Goal: Information Seeking & Learning: Learn about a topic

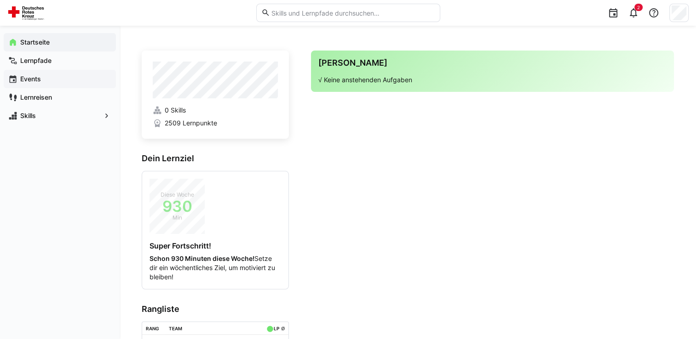
click at [41, 81] on span "Events" at bounding box center [65, 78] width 92 height 9
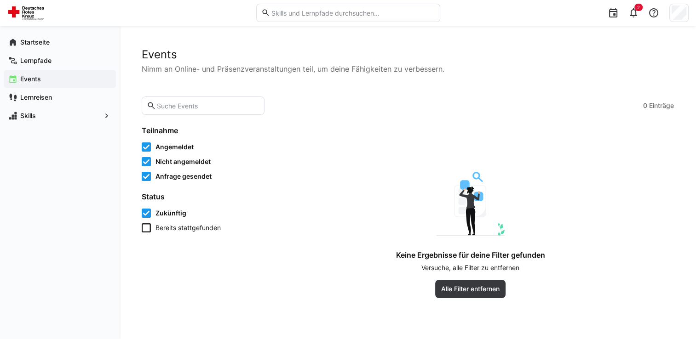
click at [143, 228] on icon at bounding box center [146, 227] width 9 height 9
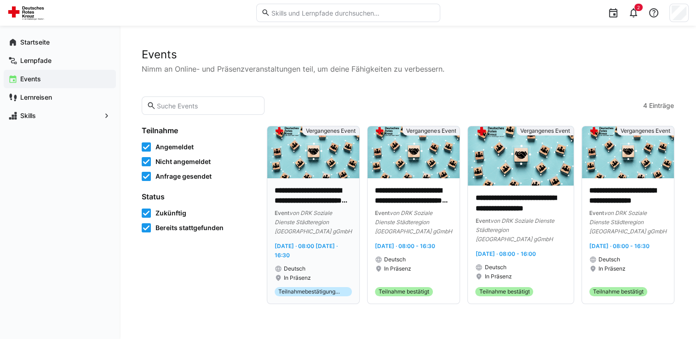
click at [319, 233] on div "Event von DRK Soziale Dienste Städteregion [GEOGRAPHIC_DATA] gGmbH" at bounding box center [312, 222] width 77 height 28
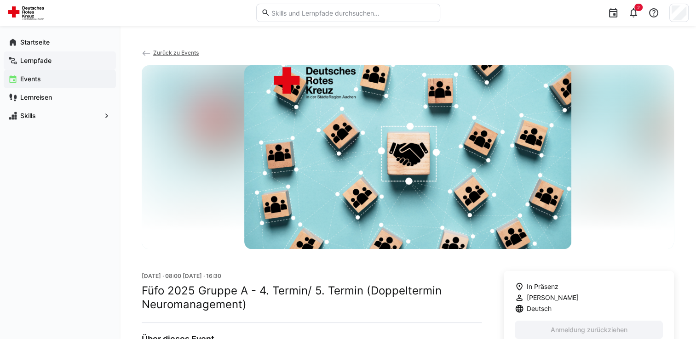
click at [0, 0] on app-navigation-label "Lernpfade" at bounding box center [0, 0] width 0 height 0
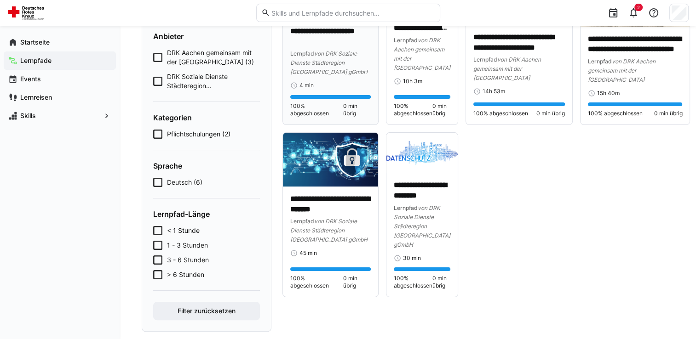
scroll to position [132, 0]
click at [156, 57] on icon at bounding box center [157, 56] width 9 height 9
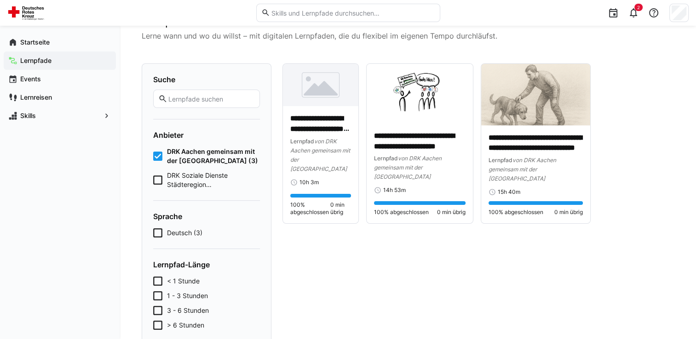
scroll to position [0, 0]
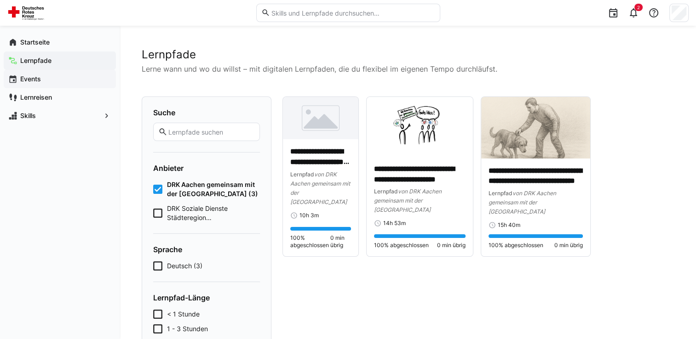
click at [63, 79] on span "Events" at bounding box center [65, 78] width 92 height 9
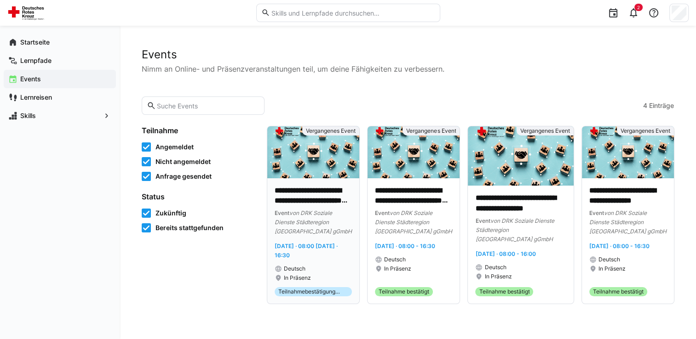
click at [308, 250] on app-date-range-label "[DATE] · 08:00 [DATE] · 16:30" at bounding box center [312, 250] width 77 height 18
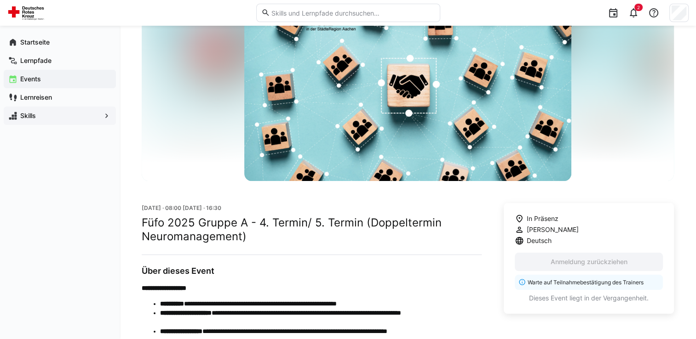
scroll to position [68, 0]
click at [0, 0] on app-navigation-label "Startseite" at bounding box center [0, 0] width 0 height 0
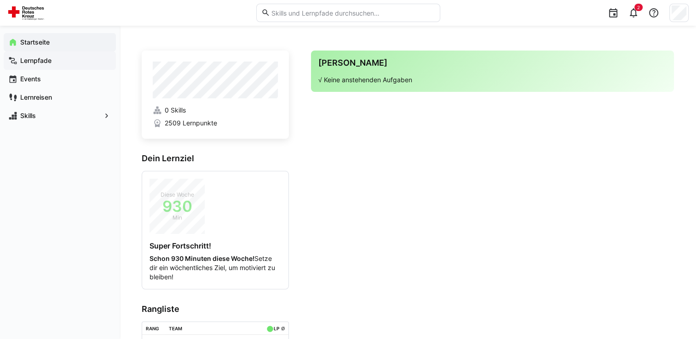
click at [70, 66] on div "Lernpfade" at bounding box center [60, 60] width 112 height 18
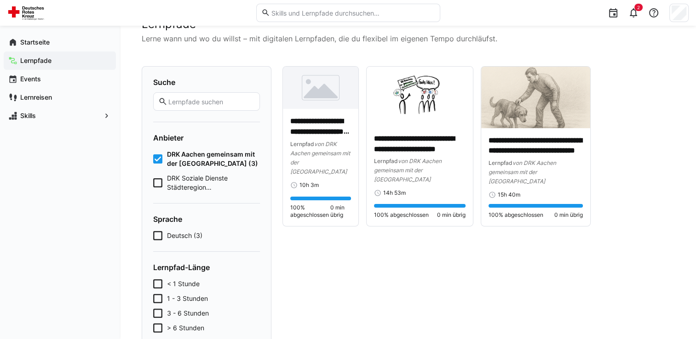
scroll to position [29, 0]
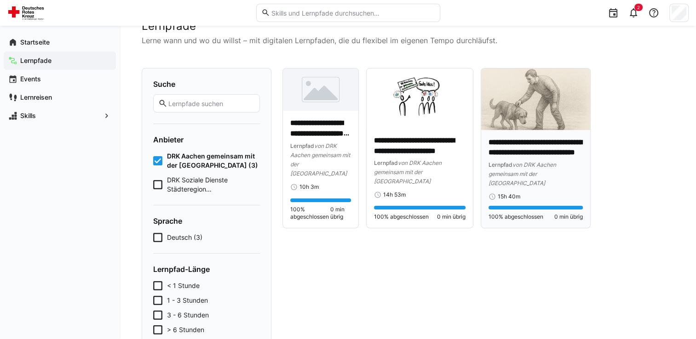
click at [528, 158] on div "**********" at bounding box center [535, 162] width 95 height 51
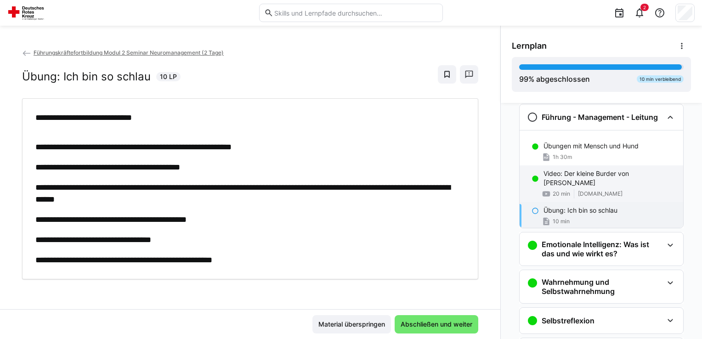
scroll to position [302, 0]
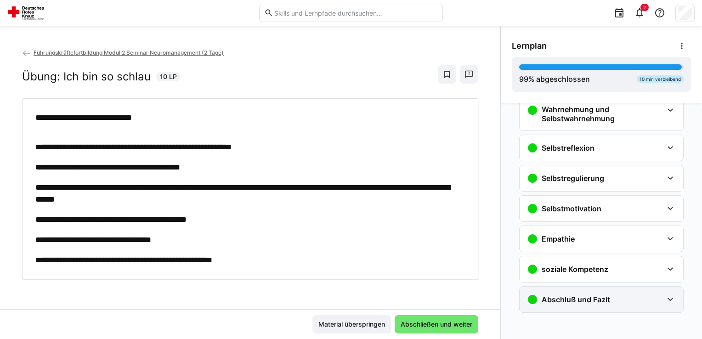
click at [541, 294] on div "Abschluß und Fazit" at bounding box center [568, 299] width 83 height 11
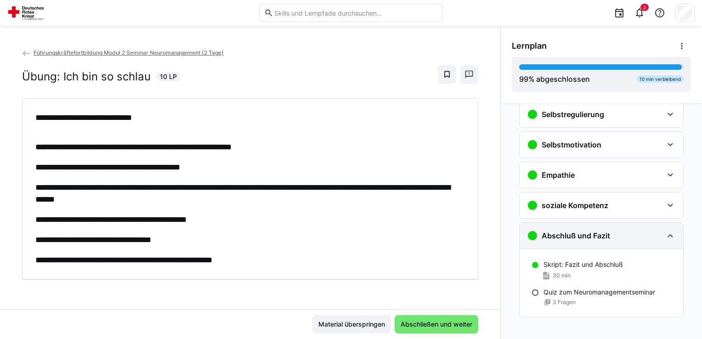
scroll to position [370, 0]
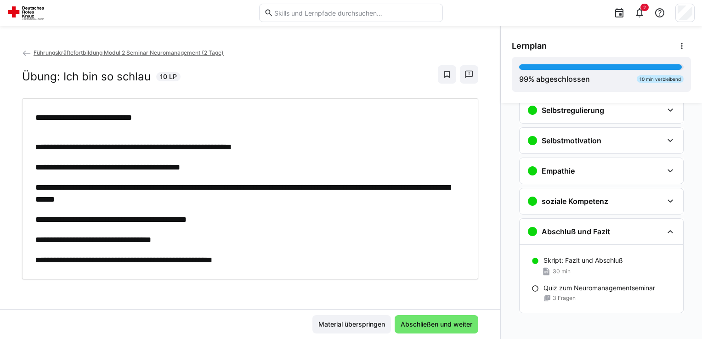
drag, startPoint x: 432, startPoint y: 324, endPoint x: 387, endPoint y: 297, distance: 52.4
click at [387, 297] on div "**********" at bounding box center [250, 179] width 501 height 262
click at [407, 319] on span "Abschließen und weiter" at bounding box center [437, 324] width 84 height 18
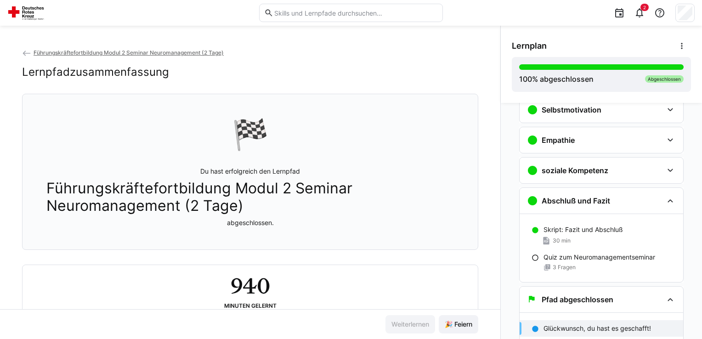
scroll to position [32, 0]
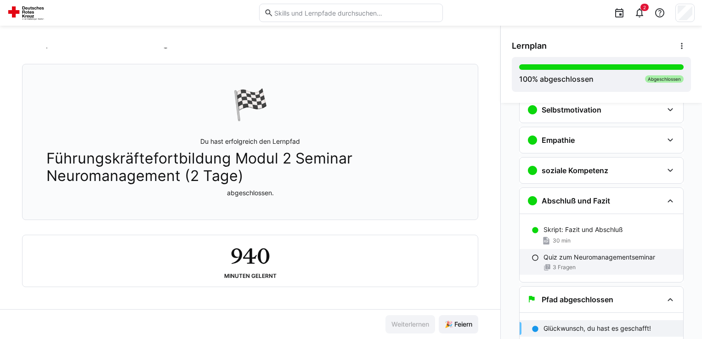
click at [571, 253] on p "Quiz zum Neuromanagementseminar" at bounding box center [600, 257] width 112 height 9
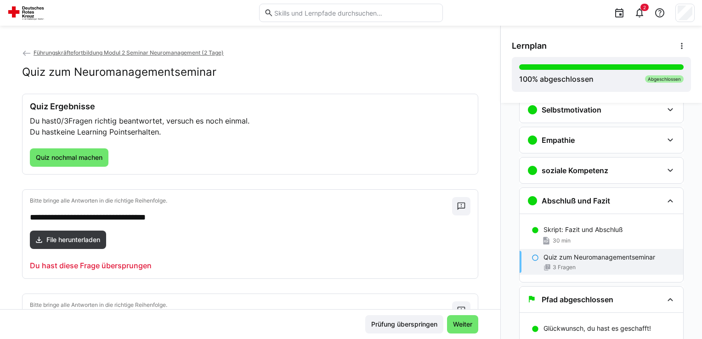
scroll to position [432, 0]
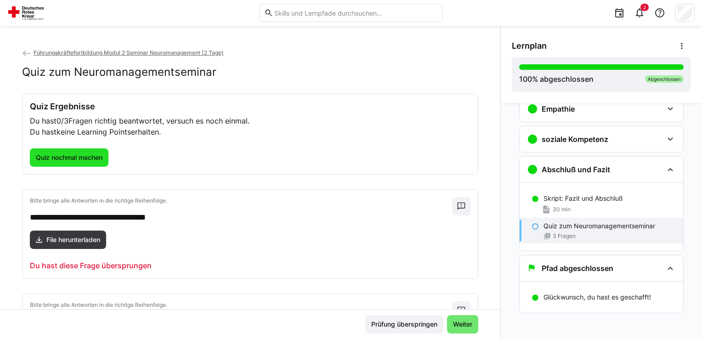
click at [68, 153] on span "Quiz nochmal machen" at bounding box center [68, 157] width 69 height 9
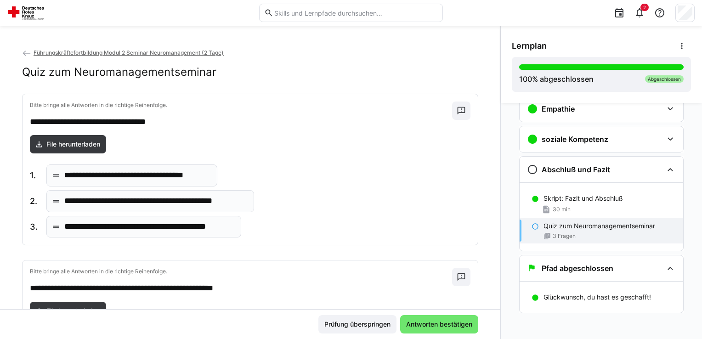
click at [60, 179] on eds-icon at bounding box center [55, 175] width 9 height 9
click at [239, 167] on div "**********" at bounding box center [142, 176] width 224 height 22
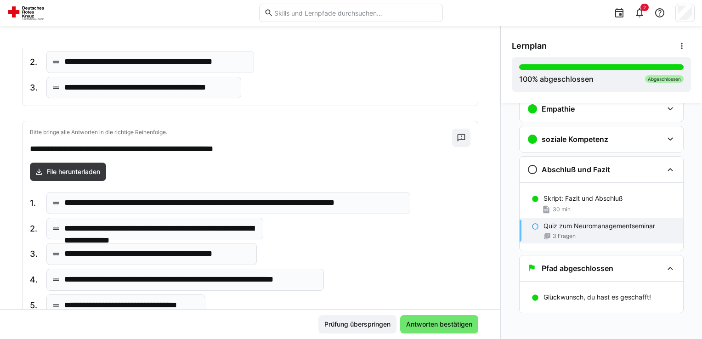
scroll to position [147, 0]
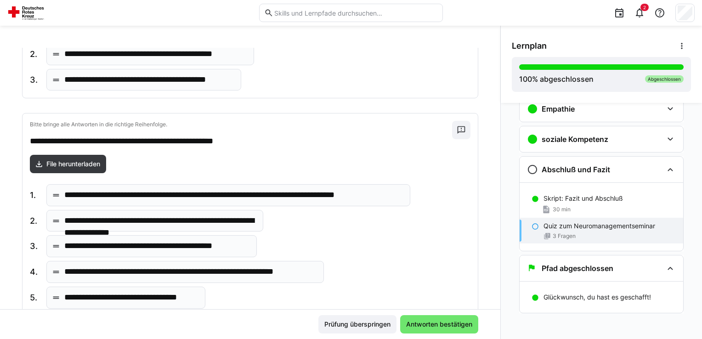
click at [337, 276] on div "**********" at bounding box center [220, 272] width 381 height 22
click at [126, 293] on p "**********" at bounding box center [131, 298] width 134 height 12
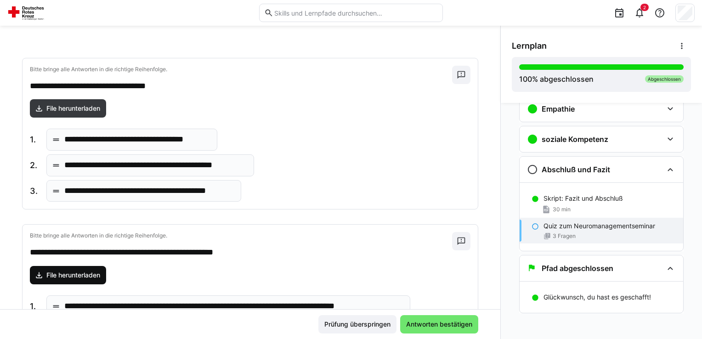
scroll to position [33, 0]
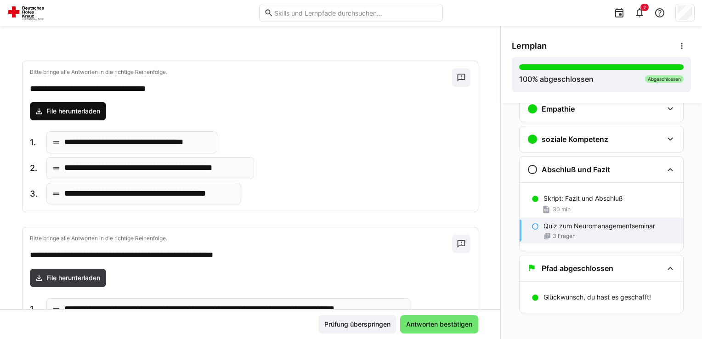
click at [64, 110] on span "File herunterladen" at bounding box center [73, 111] width 57 height 9
click at [119, 146] on p "**********" at bounding box center [137, 143] width 146 height 12
click at [32, 142] on span "1." at bounding box center [34, 143] width 9 height 12
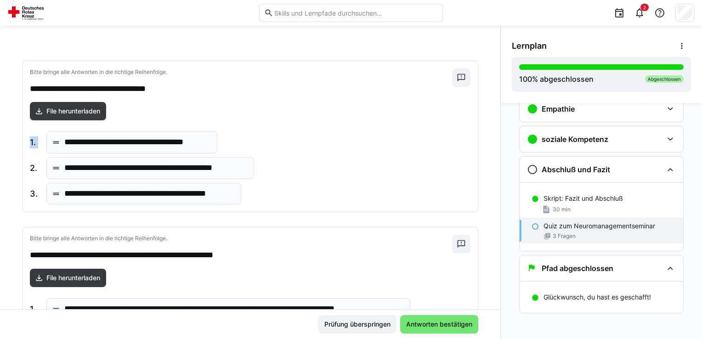
click at [32, 142] on span "1." at bounding box center [34, 143] width 9 height 12
click at [298, 150] on div "**********" at bounding box center [250, 167] width 441 height 73
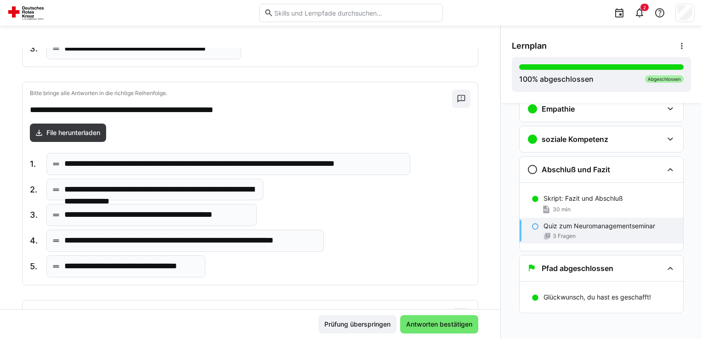
scroll to position [180, 0]
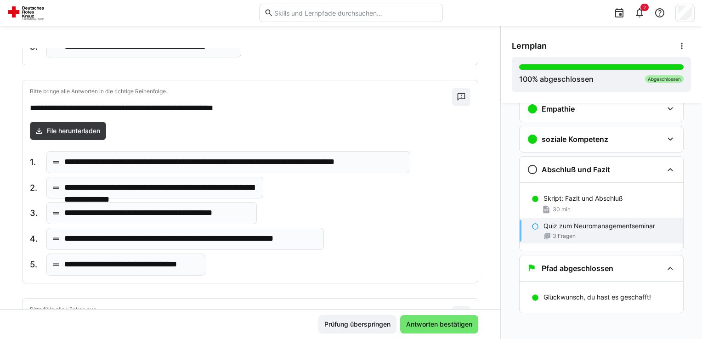
click at [151, 266] on p "**********" at bounding box center [131, 265] width 134 height 12
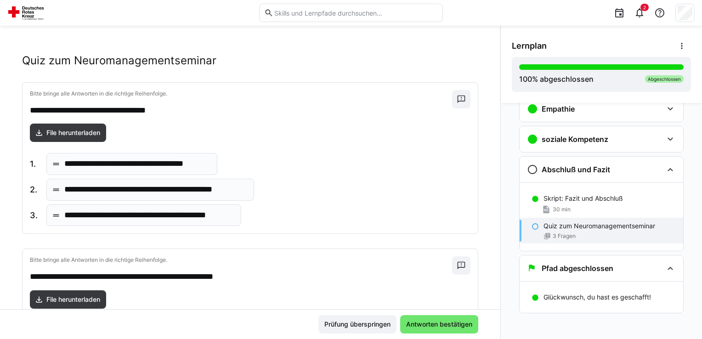
scroll to position [0, 0]
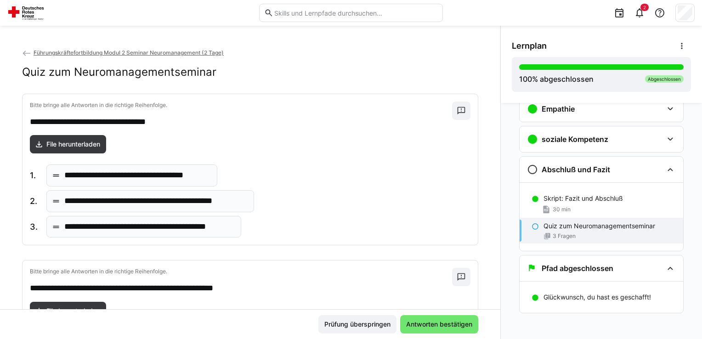
click at [135, 170] on p "**********" at bounding box center [137, 176] width 146 height 12
click at [134, 173] on p "**********" at bounding box center [137, 176] width 146 height 12
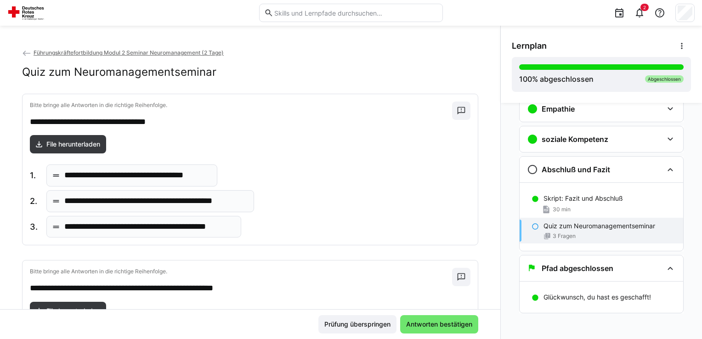
click at [130, 203] on p "**********" at bounding box center [155, 201] width 183 height 12
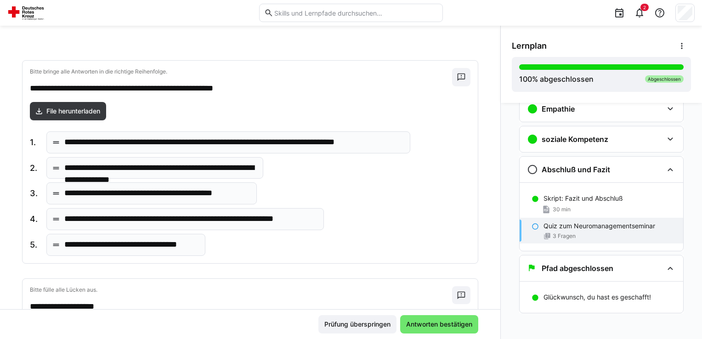
scroll to position [200, 0]
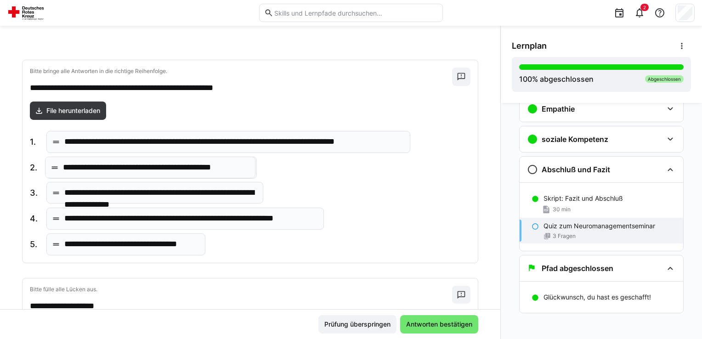
drag, startPoint x: 157, startPoint y: 196, endPoint x: 154, endPoint y: 171, distance: 24.5
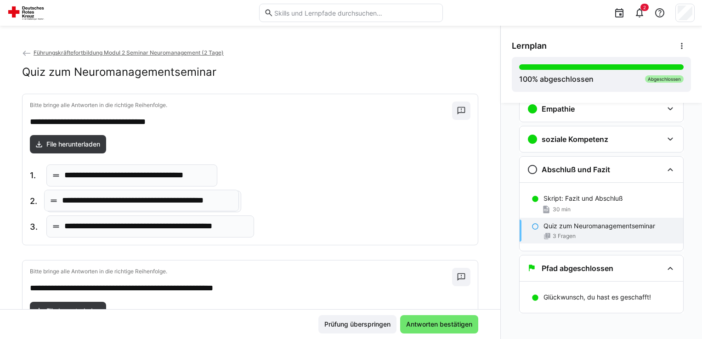
drag, startPoint x: 155, startPoint y: 232, endPoint x: 153, endPoint y: 206, distance: 25.8
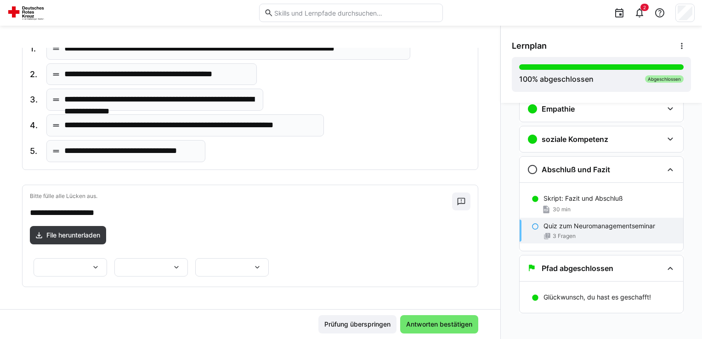
scroll to position [330, 0]
click at [100, 263] on eds-icon at bounding box center [95, 267] width 9 height 9
click at [217, 253] on span "*******" at bounding box center [206, 253] width 74 height 19
click at [172, 263] on eds-icon at bounding box center [176, 267] width 9 height 9
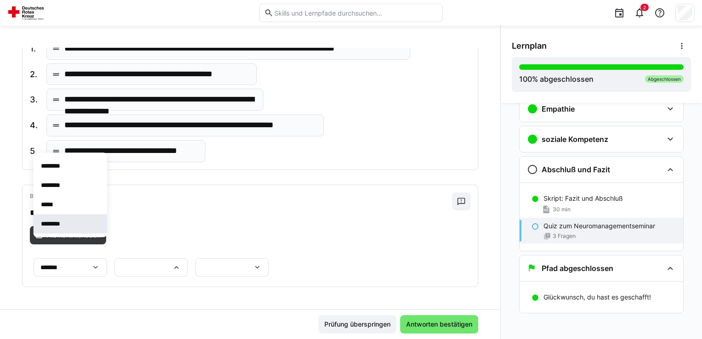
click at [57, 223] on p "********" at bounding box center [55, 223] width 29 height 9
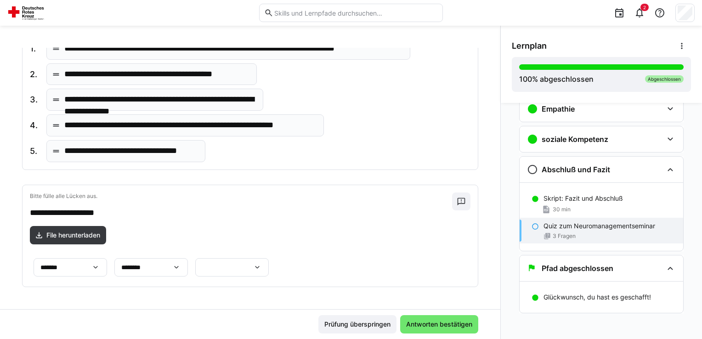
click at [269, 274] on div at bounding box center [232, 267] width 74 height 18
click at [269, 274] on div "**********" at bounding box center [232, 267] width 74 height 18
click at [269, 274] on div at bounding box center [232, 267] width 74 height 18
click at [398, 205] on p "**********" at bounding box center [391, 209] width 35 height 9
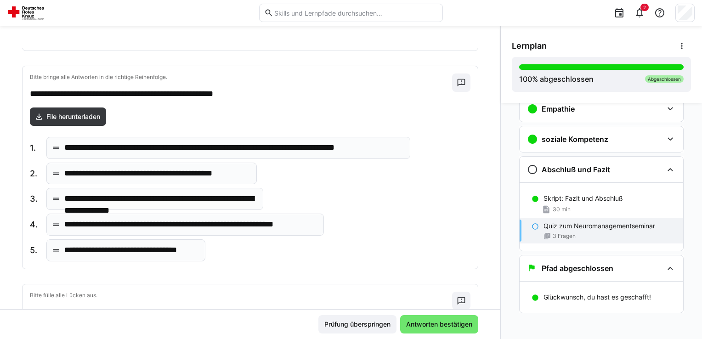
scroll to position [194, 0]
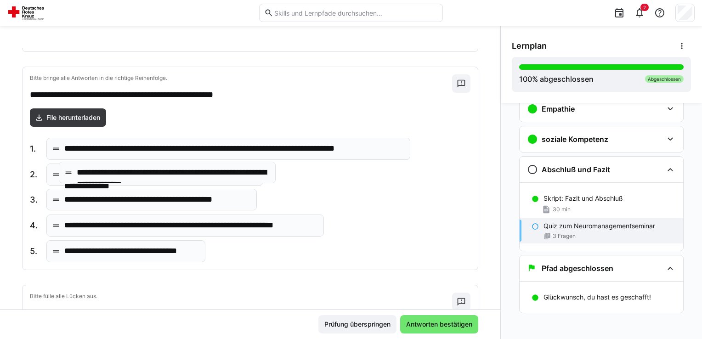
drag, startPoint x: 188, startPoint y: 199, endPoint x: 200, endPoint y: 173, distance: 28.6
click at [178, 235] on div "**********" at bounding box center [220, 200] width 381 height 124
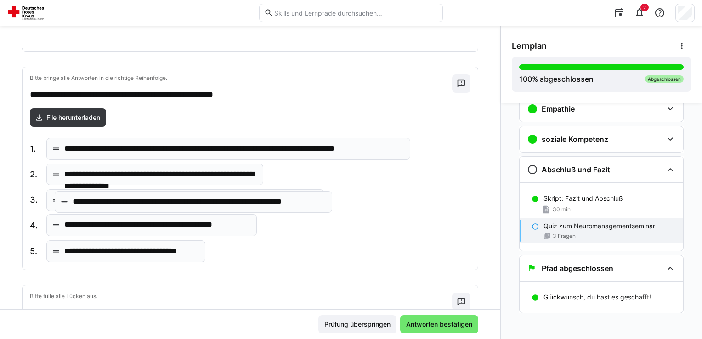
drag, startPoint x: 184, startPoint y: 227, endPoint x: 192, endPoint y: 205, distance: 23.1
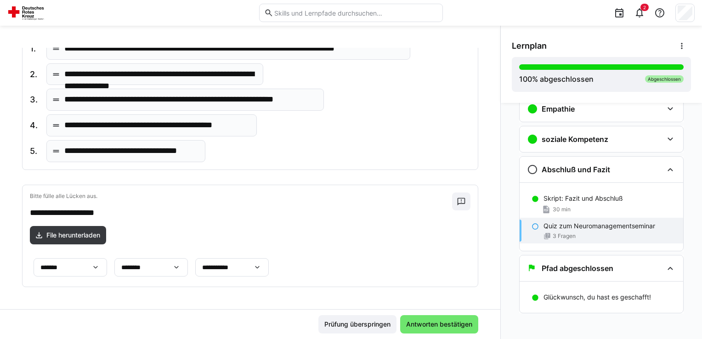
scroll to position [375, 0]
drag, startPoint x: 419, startPoint y: 321, endPoint x: 405, endPoint y: 325, distance: 14.3
click at [405, 325] on span "Antworten bestätigen" at bounding box center [439, 324] width 69 height 9
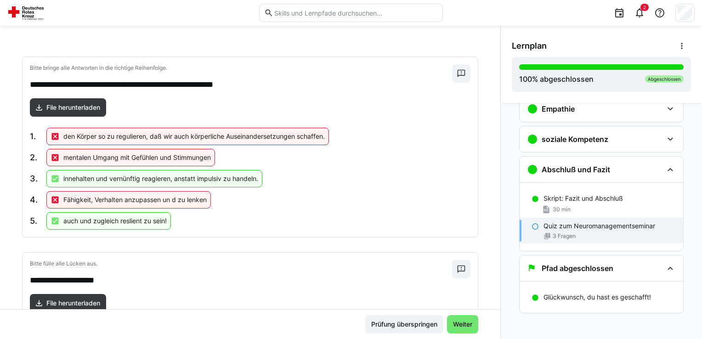
scroll to position [274, 0]
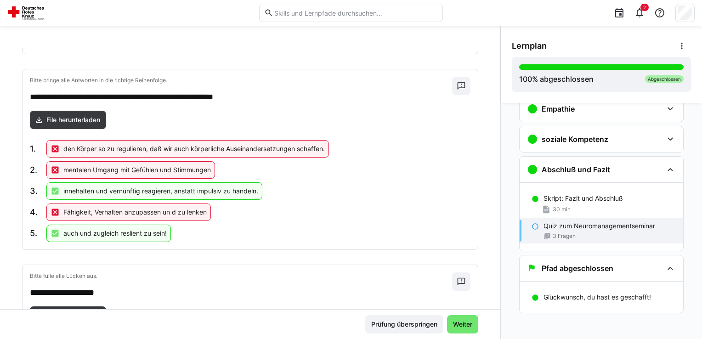
click at [53, 210] on eds-icon at bounding box center [55, 212] width 9 height 9
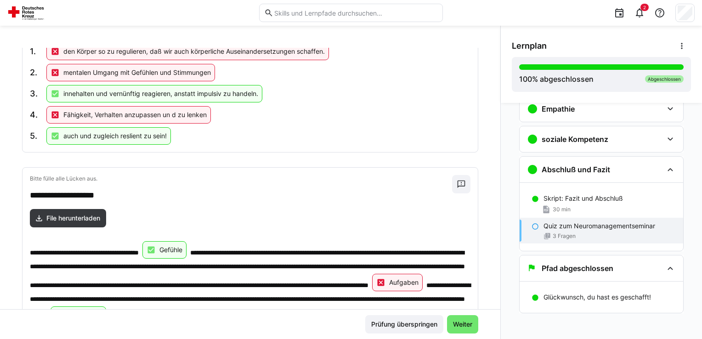
scroll to position [432, 0]
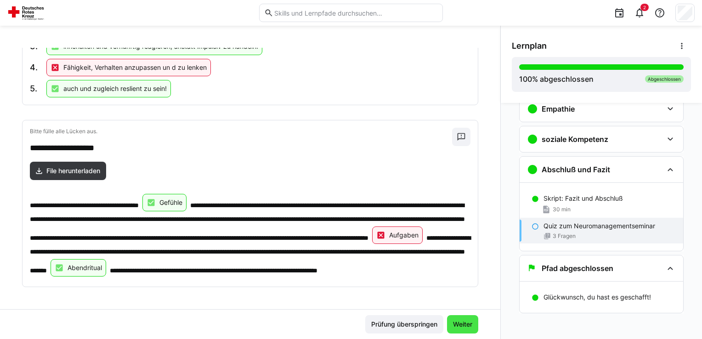
click at [455, 324] on span "Weiter" at bounding box center [463, 324] width 22 height 9
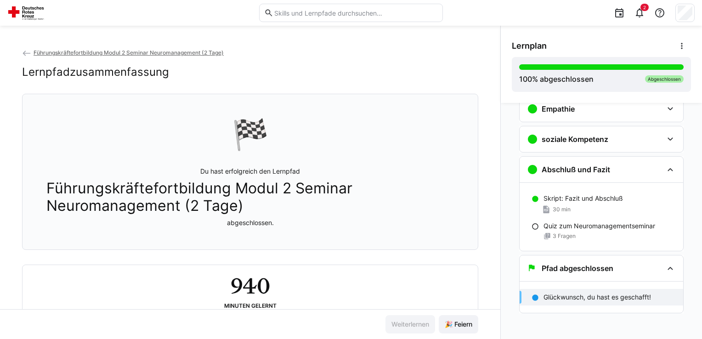
scroll to position [32, 0]
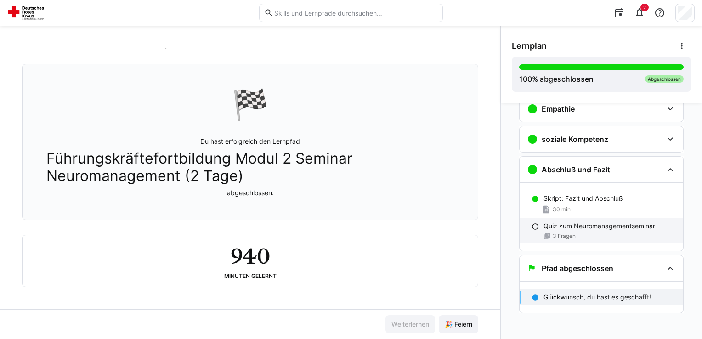
click at [546, 234] on eds-icon at bounding box center [547, 236] width 7 height 7
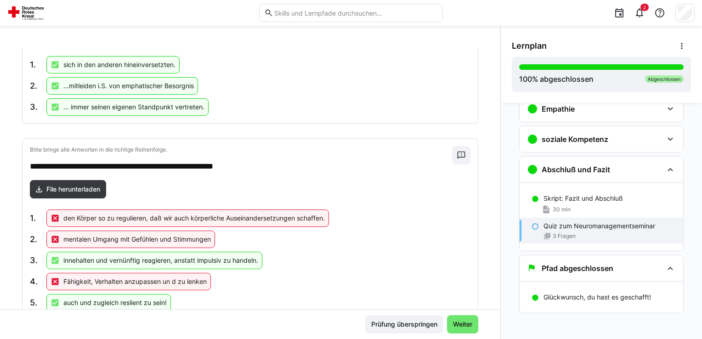
scroll to position [0, 0]
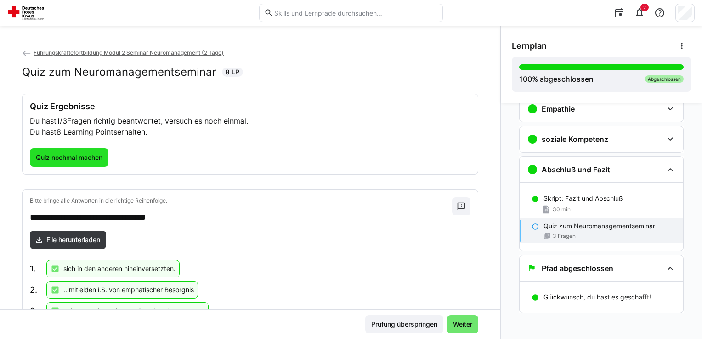
click at [63, 159] on span "Quiz nochmal machen" at bounding box center [68, 157] width 69 height 9
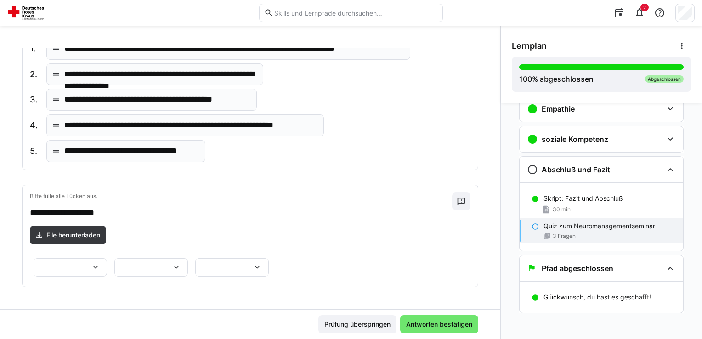
scroll to position [375, 0]
click at [100, 263] on eds-icon at bounding box center [95, 267] width 9 height 9
click at [212, 205] on span "*******" at bounding box center [206, 208] width 74 height 19
click at [172, 263] on eds-icon at bounding box center [176, 267] width 9 height 9
click at [69, 279] on p "********" at bounding box center [55, 278] width 29 height 9
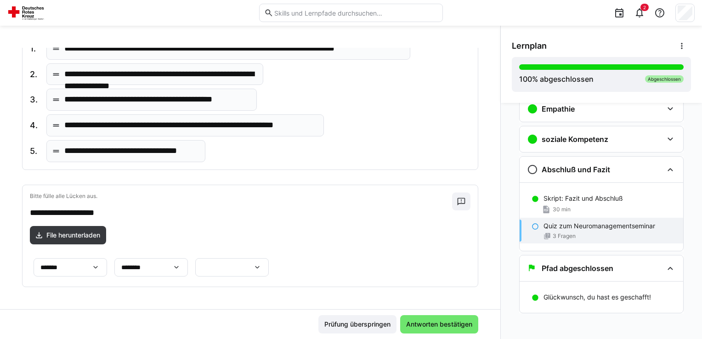
click at [262, 263] on eds-icon at bounding box center [257, 267] width 9 height 9
click at [418, 218] on span "**********" at bounding box center [404, 215] width 74 height 19
click at [172, 263] on eds-icon at bounding box center [176, 267] width 9 height 9
click at [66, 254] on span "********" at bounding box center [71, 259] width 74 height 19
click at [172, 263] on eds-icon at bounding box center [176, 267] width 9 height 9
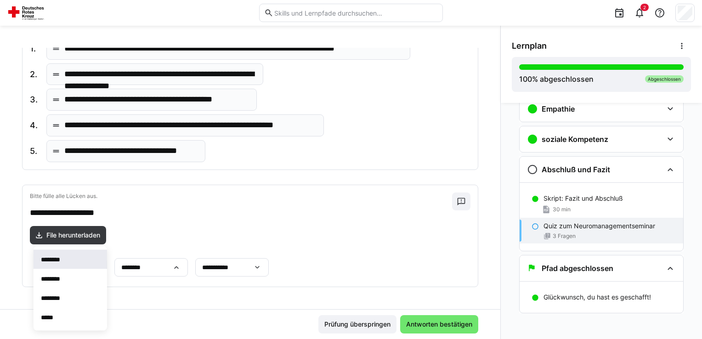
click at [66, 260] on p "********" at bounding box center [54, 259] width 27 height 9
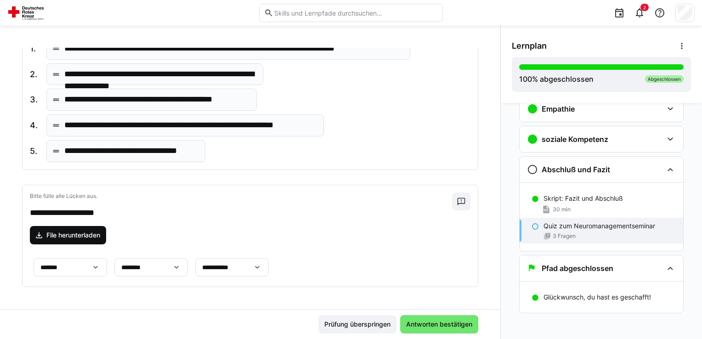
click at [74, 231] on span "File herunterladen" at bounding box center [73, 235] width 57 height 9
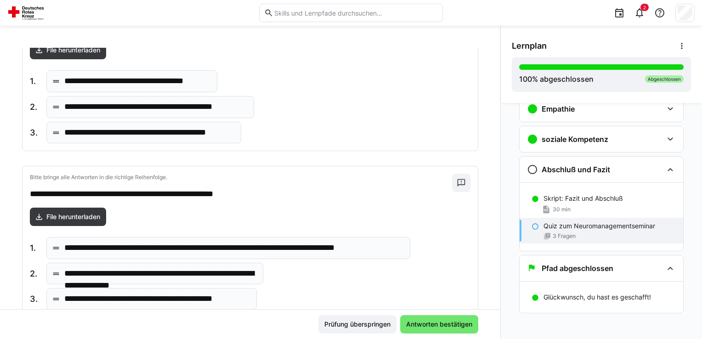
scroll to position [93, 0]
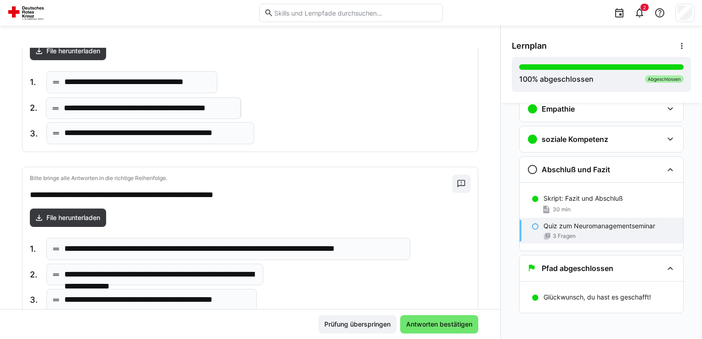
drag, startPoint x: 149, startPoint y: 135, endPoint x: 149, endPoint y: 111, distance: 24.4
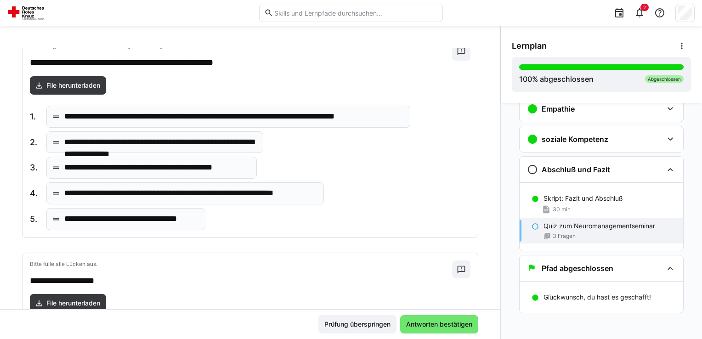
scroll to position [226, 0]
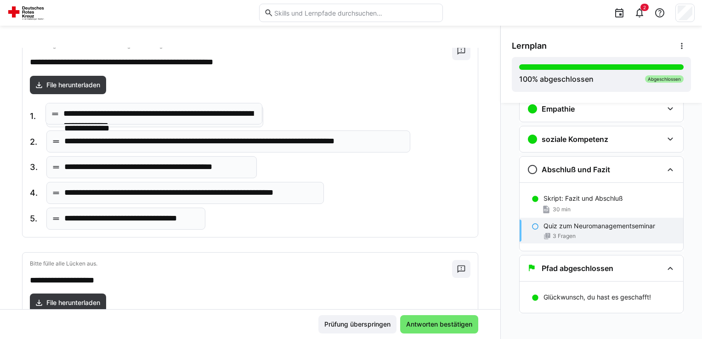
drag, startPoint x: 209, startPoint y: 142, endPoint x: 208, endPoint y: 115, distance: 26.2
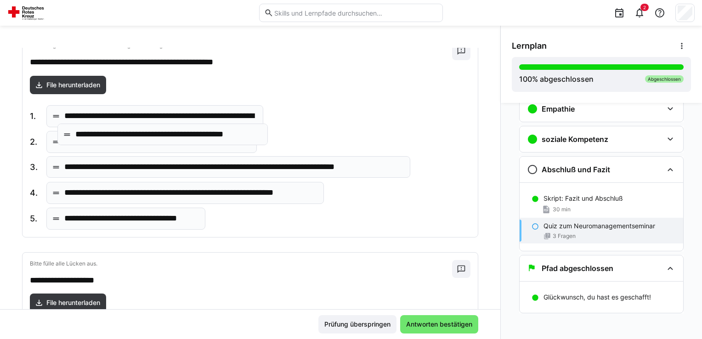
drag, startPoint x: 194, startPoint y: 172, endPoint x: 205, endPoint y: 141, distance: 33.2
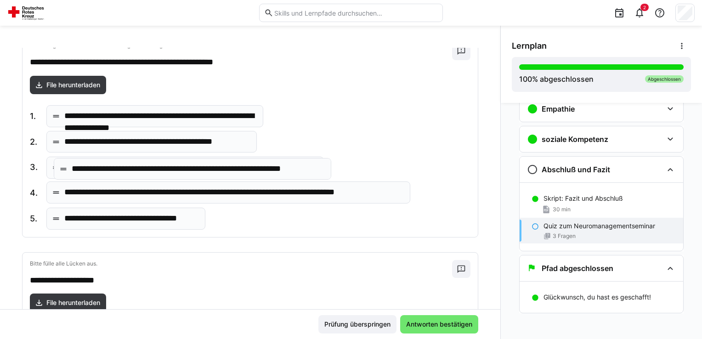
drag, startPoint x: 189, startPoint y: 192, endPoint x: 197, endPoint y: 170, distance: 23.3
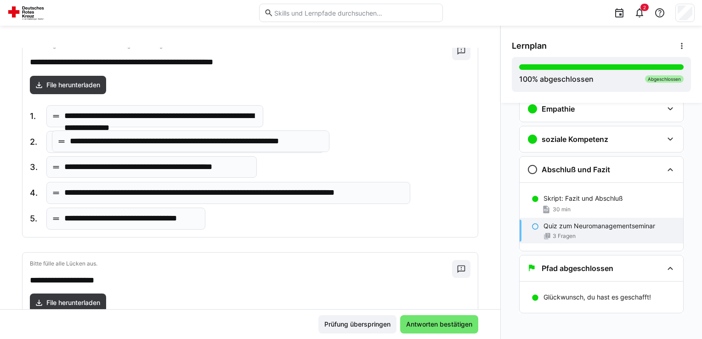
drag, startPoint x: 178, startPoint y: 165, endPoint x: 184, endPoint y: 141, distance: 25.0
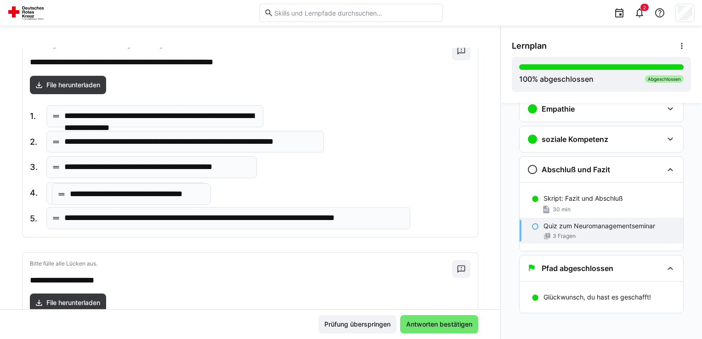
drag, startPoint x: 167, startPoint y: 220, endPoint x: 172, endPoint y: 198, distance: 22.7
click at [85, 84] on span "File herunterladen" at bounding box center [73, 84] width 57 height 9
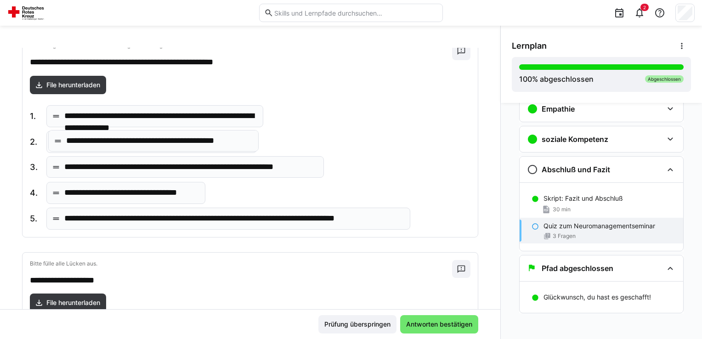
drag, startPoint x: 128, startPoint y: 168, endPoint x: 130, endPoint y: 144, distance: 24.0
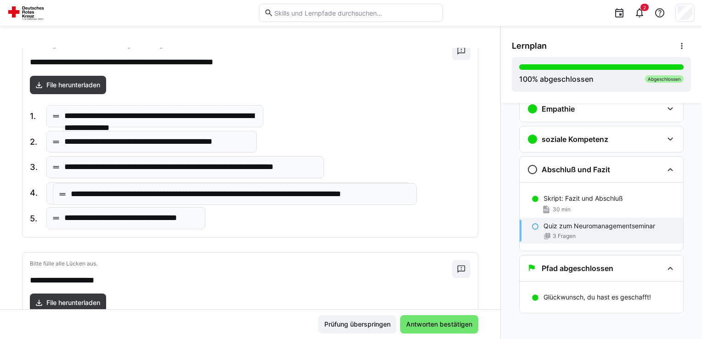
drag, startPoint x: 120, startPoint y: 218, endPoint x: 127, endPoint y: 196, distance: 23.0
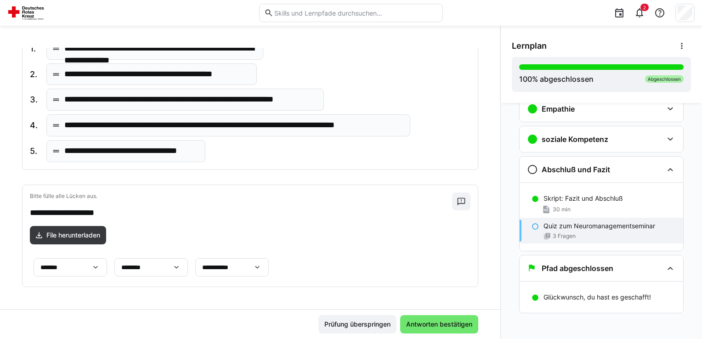
scroll to position [375, 0]
click at [411, 325] on span "Antworten bestätigen" at bounding box center [439, 324] width 69 height 9
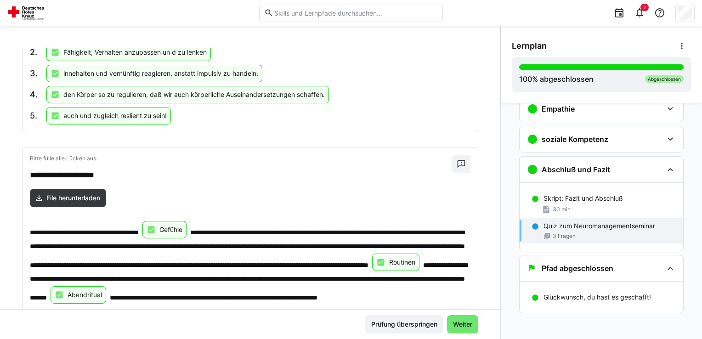
scroll to position [432, 0]
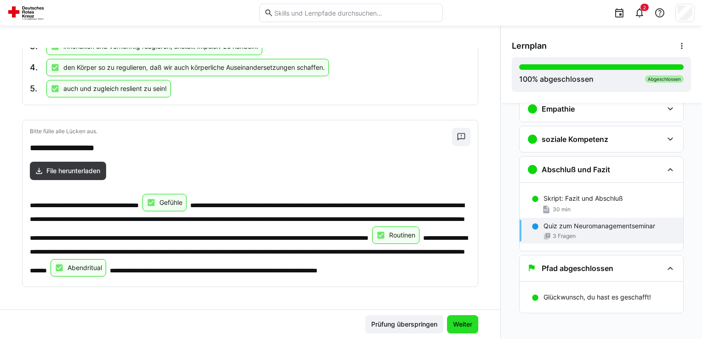
click at [454, 325] on span "Weiter" at bounding box center [463, 324] width 22 height 9
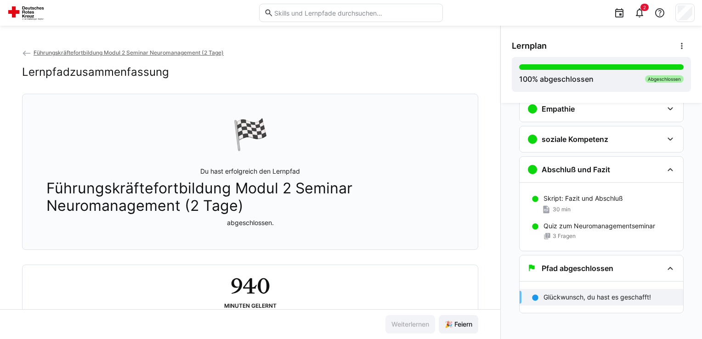
scroll to position [32, 0]
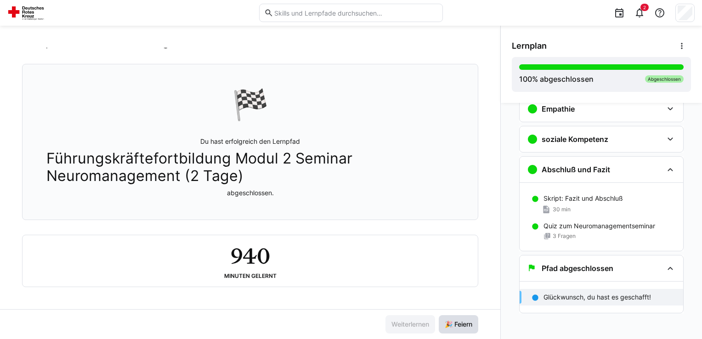
click at [450, 326] on span "🎉 Feiern" at bounding box center [459, 324] width 30 height 9
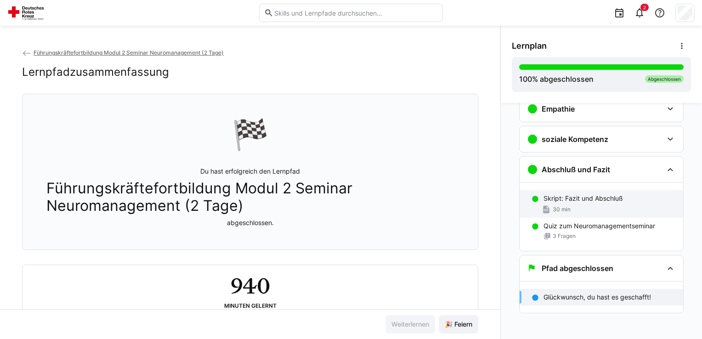
click at [562, 208] on span "30 min" at bounding box center [562, 209] width 18 height 7
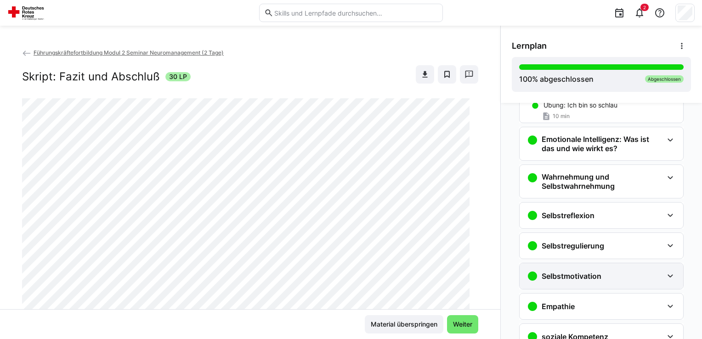
scroll to position [233, 0]
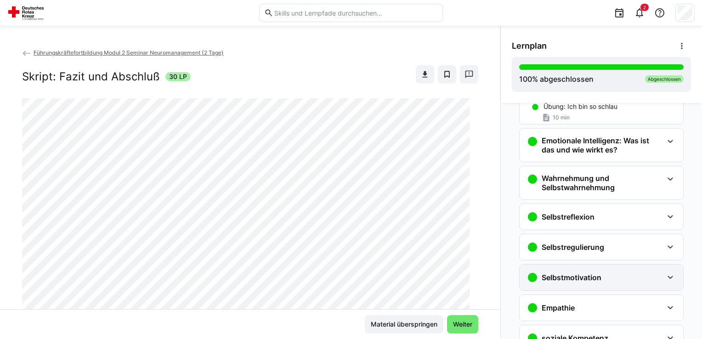
click at [581, 188] on h3 "Wahrnehmung und Selbstwahrnehmung" at bounding box center [602, 183] width 121 height 18
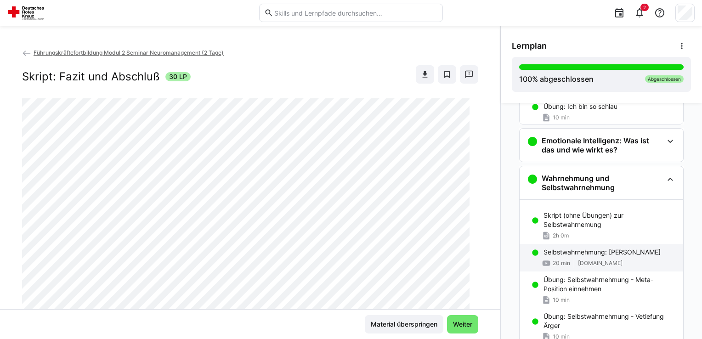
click at [567, 249] on p "Selbstwahrnehmung: [PERSON_NAME]" at bounding box center [602, 252] width 117 height 9
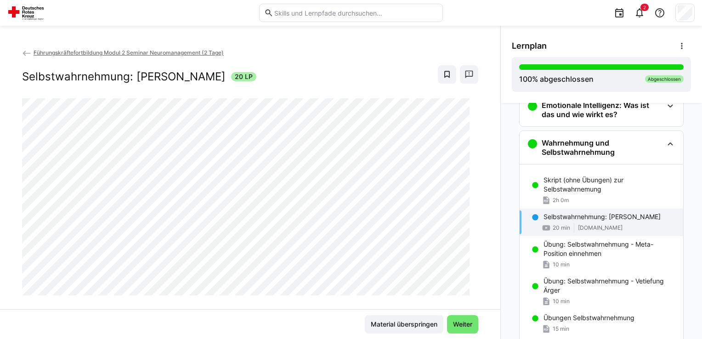
scroll to position [294, 0]
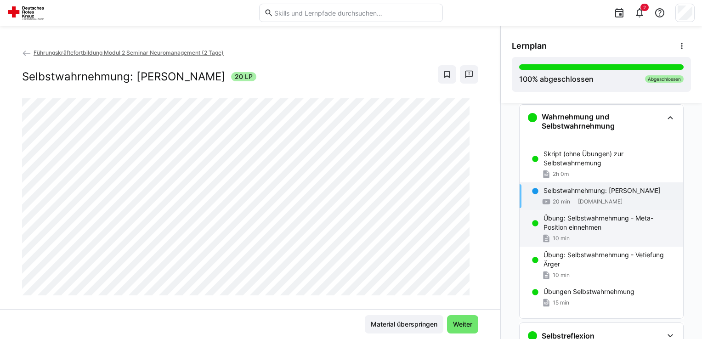
click at [570, 229] on p "Übung: Selbstwahrnehmung - Meta-Position einnehmen" at bounding box center [610, 223] width 132 height 18
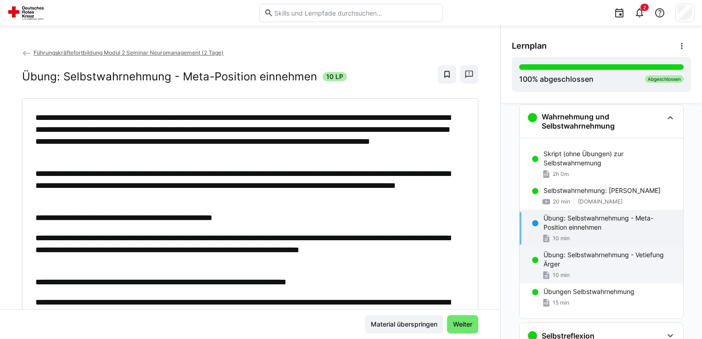
click at [565, 261] on p "Übung: Selbstwahrnehmung - Vetiefung Ärger" at bounding box center [610, 260] width 132 height 18
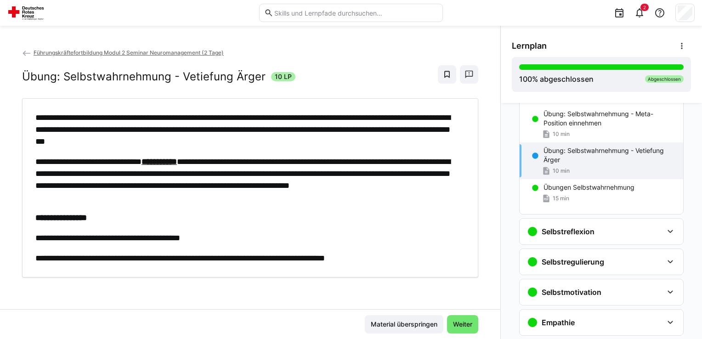
scroll to position [399, 0]
click at [579, 227] on h3 "Selbstreflexion" at bounding box center [568, 231] width 53 height 9
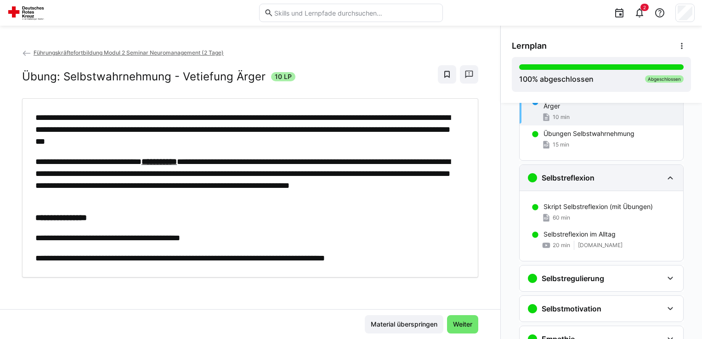
scroll to position [455, 0]
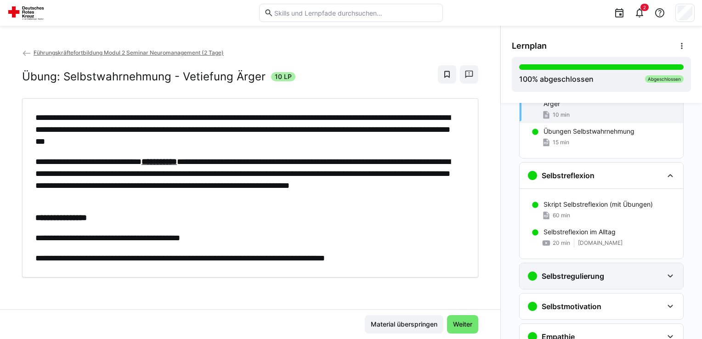
click at [569, 274] on h3 "Selbstregulierung" at bounding box center [573, 276] width 63 height 9
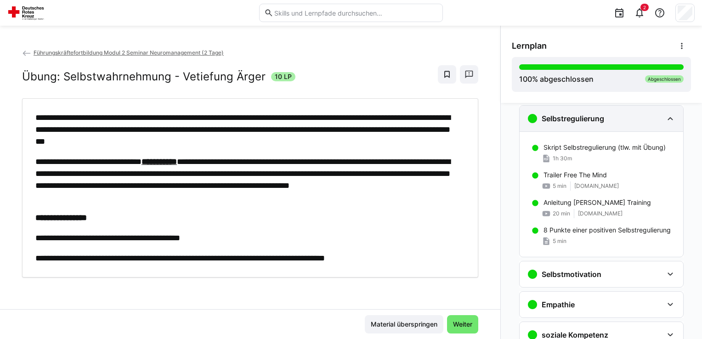
scroll to position [613, 0]
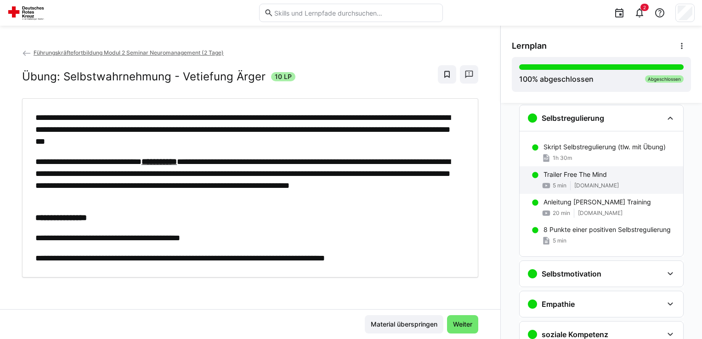
click at [559, 182] on span "5 min" at bounding box center [560, 185] width 14 height 7
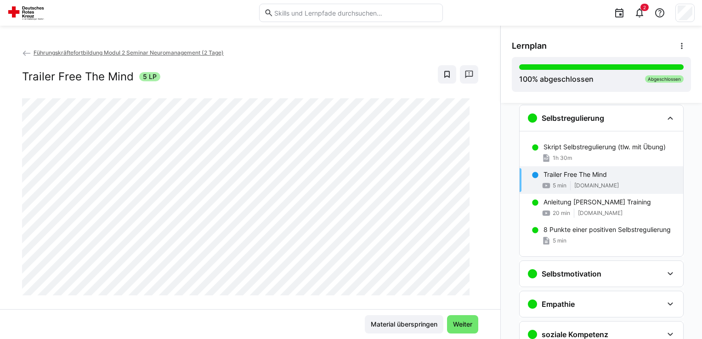
scroll to position [613, 0]
click at [565, 270] on h3 "Selbstmotivation" at bounding box center [572, 273] width 60 height 9
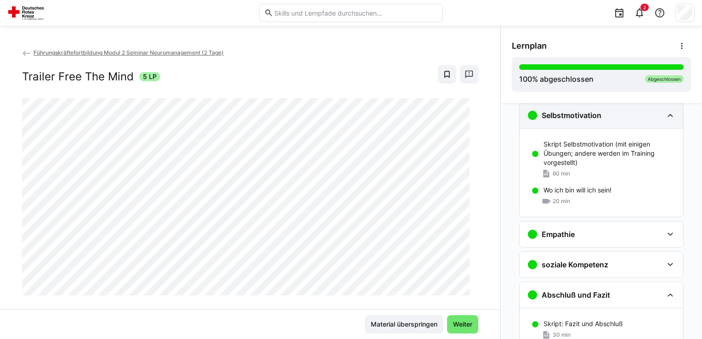
scroll to position [772, 0]
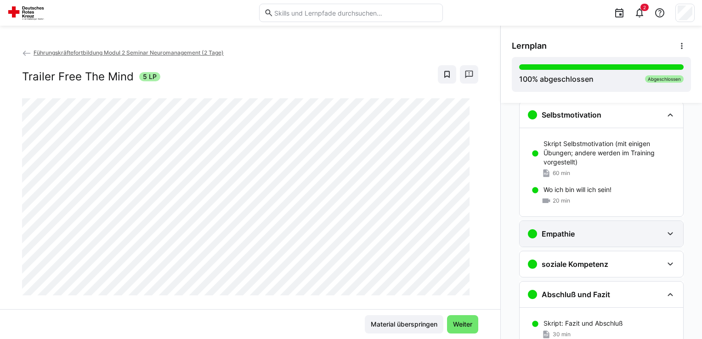
click at [565, 233] on h3 "Empathie" at bounding box center [558, 233] width 33 height 9
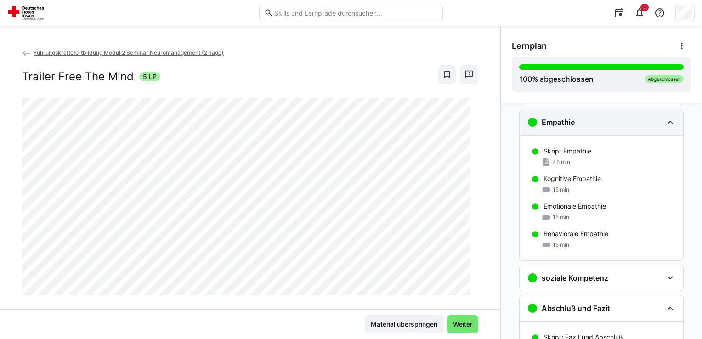
scroll to position [884, 0]
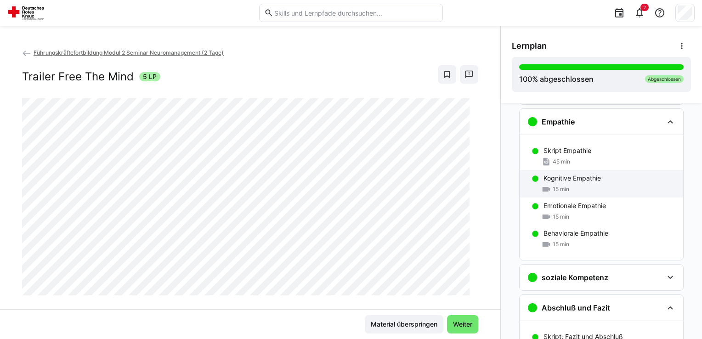
click at [556, 170] on div "Kognitive Empathie 15 min" at bounding box center [602, 184] width 164 height 28
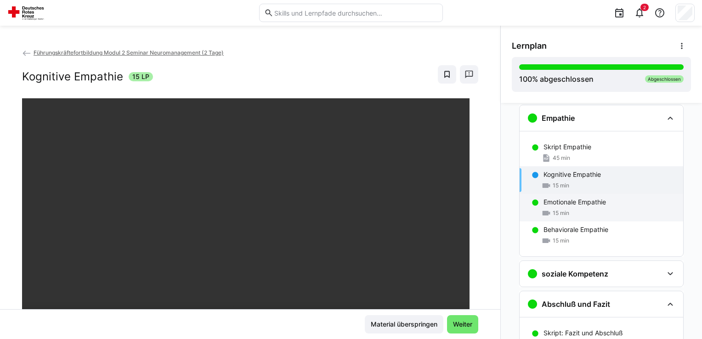
click at [562, 205] on div "Emotionale Empathie 15 min" at bounding box center [602, 208] width 164 height 28
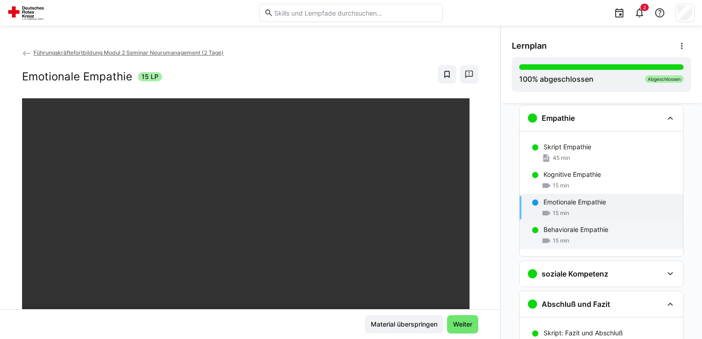
click at [563, 236] on div "15 min" at bounding box center [556, 240] width 28 height 9
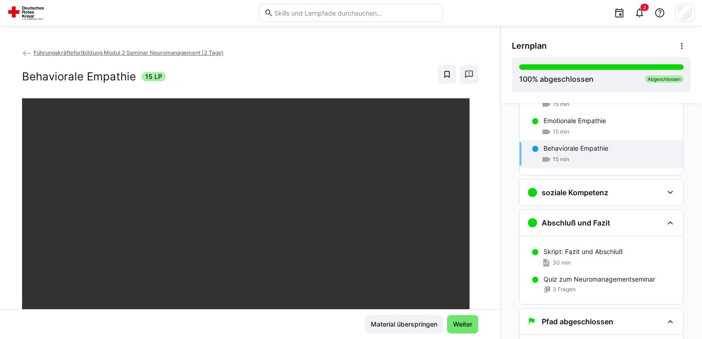
scroll to position [976, 0]
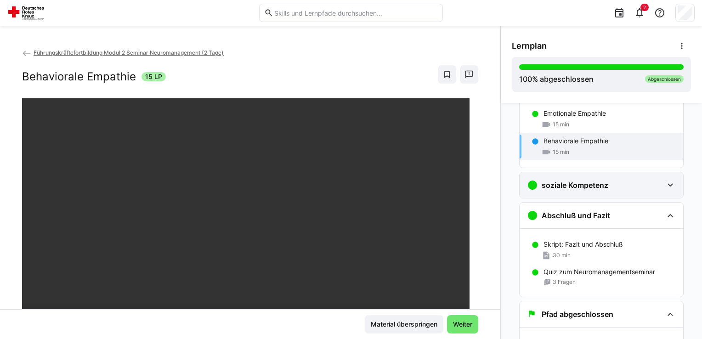
click at [579, 183] on h3 "soziale Kompetenz" at bounding box center [575, 185] width 67 height 9
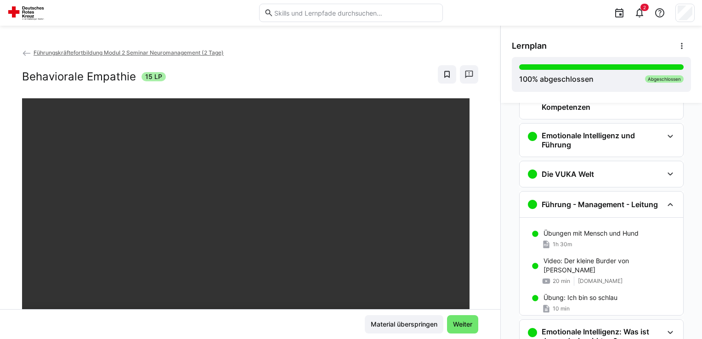
scroll to position [41, 0]
click at [603, 169] on div "Die VUKA Welt" at bounding box center [595, 174] width 136 height 11
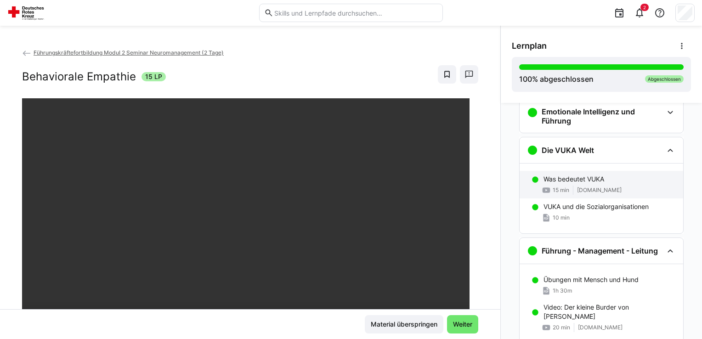
scroll to position [64, 0]
click at [586, 187] on div "15 min [DOMAIN_NAME]" at bounding box center [610, 191] width 132 height 9
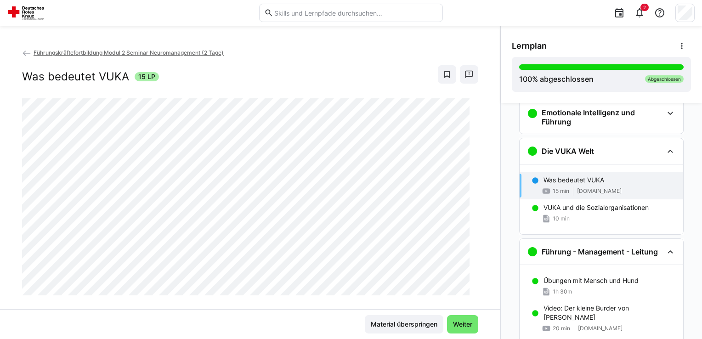
scroll to position [99, 0]
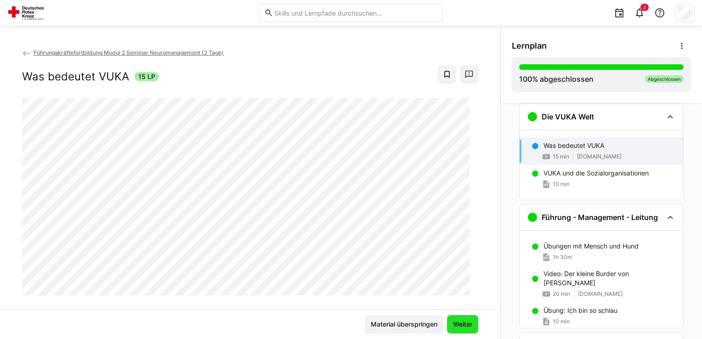
click at [463, 322] on span "Weiter" at bounding box center [463, 324] width 22 height 9
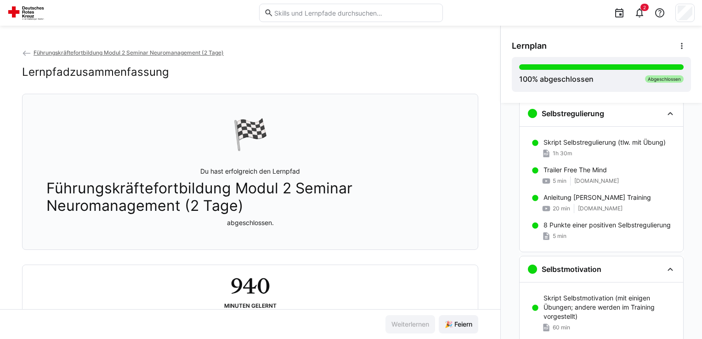
scroll to position [687, 0]
click at [582, 170] on p "Trailer Free The Mind" at bounding box center [575, 170] width 63 height 9
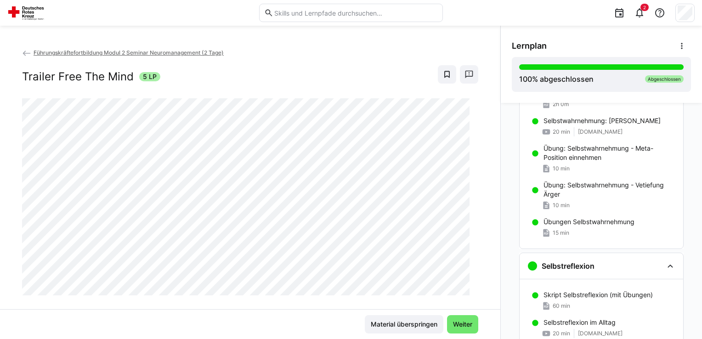
scroll to position [434, 0]
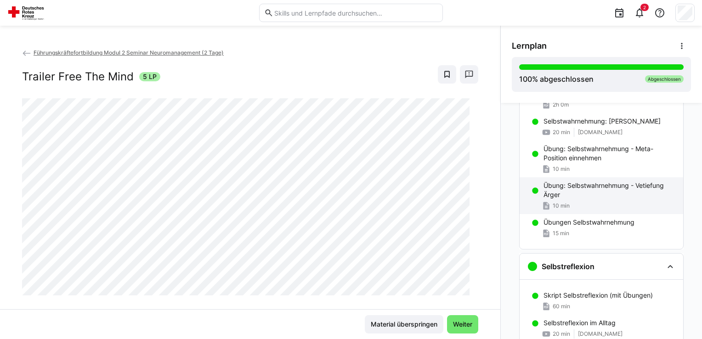
click at [581, 187] on p "Übung: Selbstwahrnehmung - Vetiefung Ärger" at bounding box center [610, 190] width 132 height 18
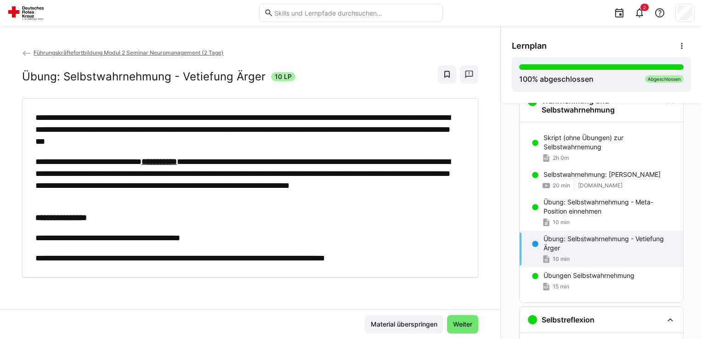
scroll to position [383, 0]
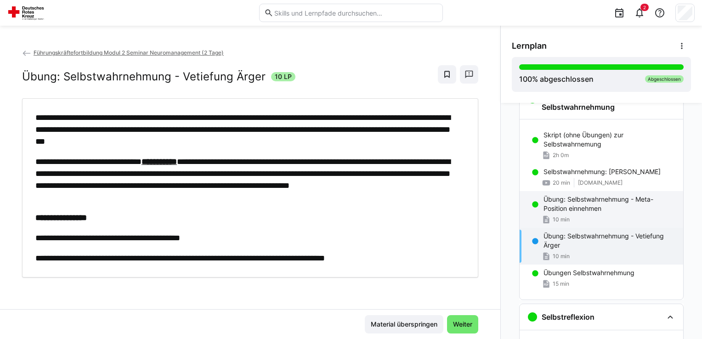
click at [584, 203] on p "Übung: Selbstwahrnehmung - Meta-Position einnehmen" at bounding box center [610, 204] width 132 height 18
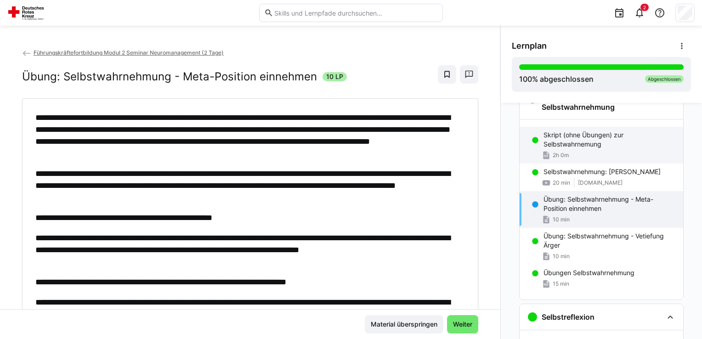
click at [564, 143] on p "Skript (ohne Übungen) zur Selbstwahrnemung" at bounding box center [610, 140] width 132 height 18
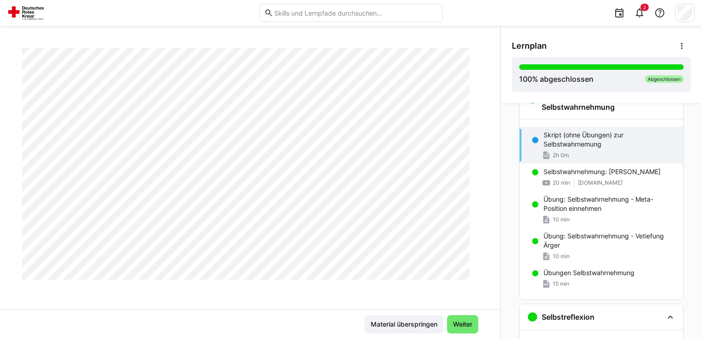
scroll to position [2034, 0]
click at [563, 168] on p "Selbstwahrnehmung: [PERSON_NAME]" at bounding box center [602, 171] width 117 height 9
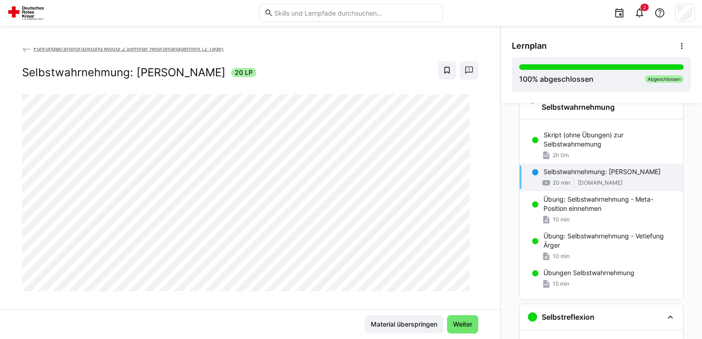
scroll to position [0, 0]
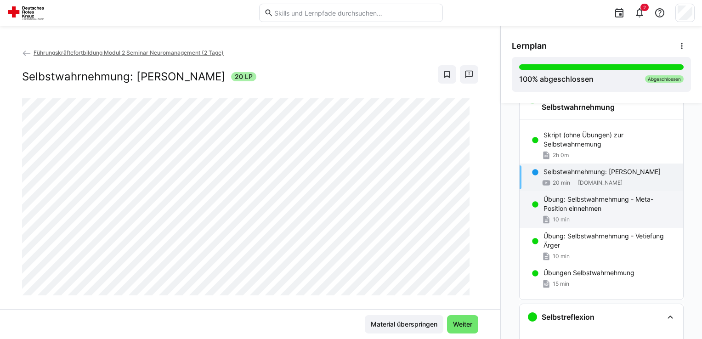
click at [566, 212] on div "Übung: Selbstwahrnehmung - Meta-Position einnehmen 10 min" at bounding box center [602, 209] width 164 height 37
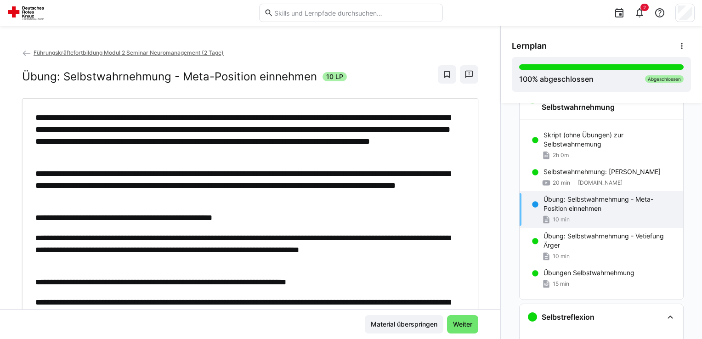
scroll to position [52, 0]
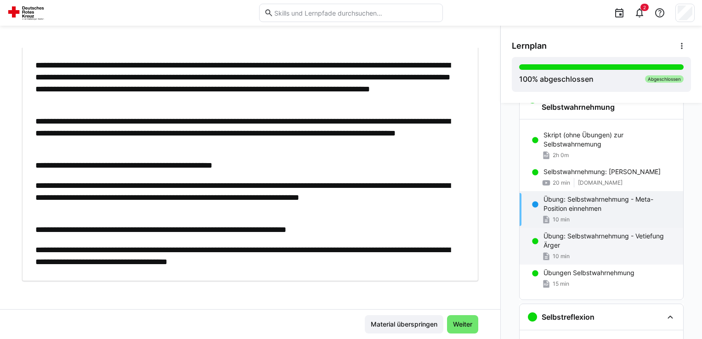
click at [552, 240] on p "Übung: Selbstwahrnehmung - Vetiefung Ärger" at bounding box center [610, 241] width 132 height 18
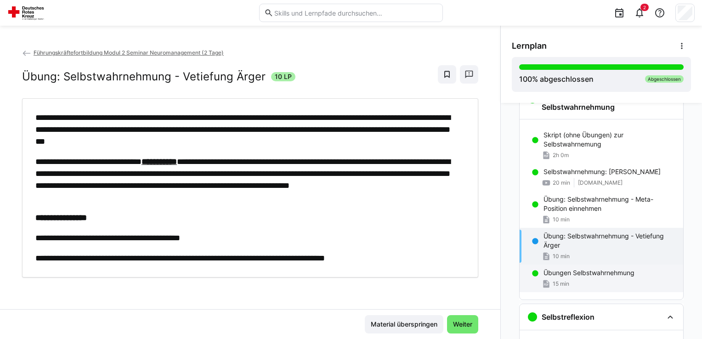
click at [557, 275] on p "Übungen Selbstwahrnehmung" at bounding box center [589, 272] width 91 height 9
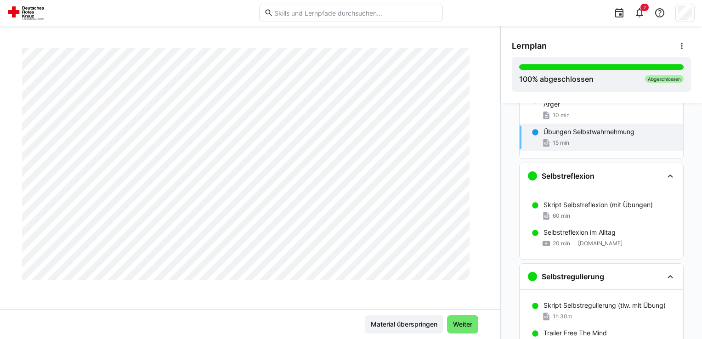
scroll to position [525, 0]
click at [588, 205] on p "Skript Selbstreflexion (mit Übungen)" at bounding box center [598, 204] width 109 height 9
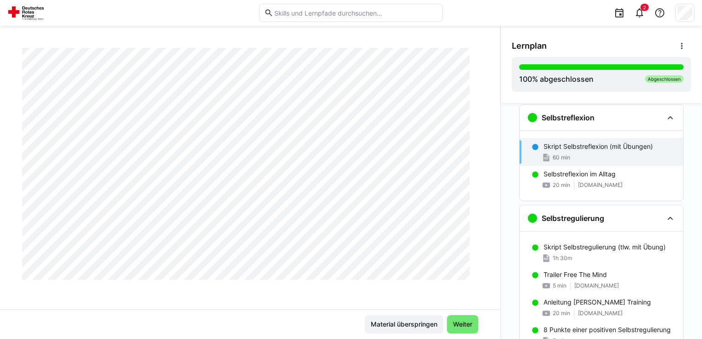
scroll to position [583, 0]
click at [574, 177] on p "Selbstreflexion im Alltag" at bounding box center [580, 174] width 72 height 9
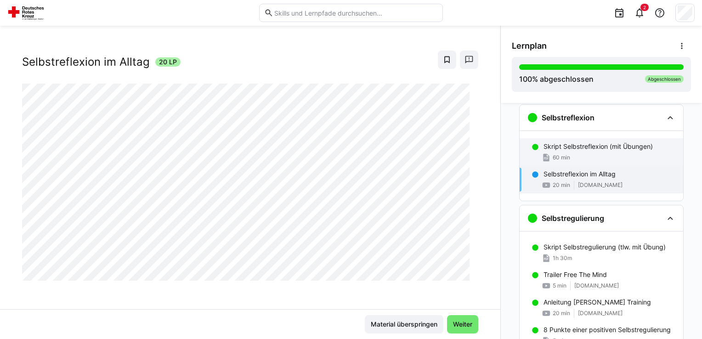
click at [578, 153] on div "60 min" at bounding box center [610, 157] width 132 height 9
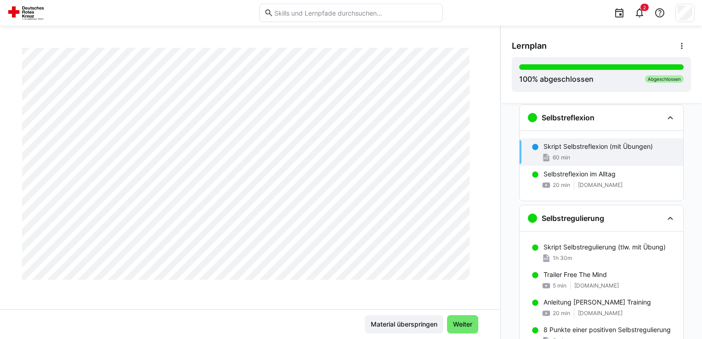
scroll to position [6848, 0]
click at [579, 178] on div "Selbstreflexion im Alltag 20 min [DOMAIN_NAME]" at bounding box center [602, 180] width 164 height 28
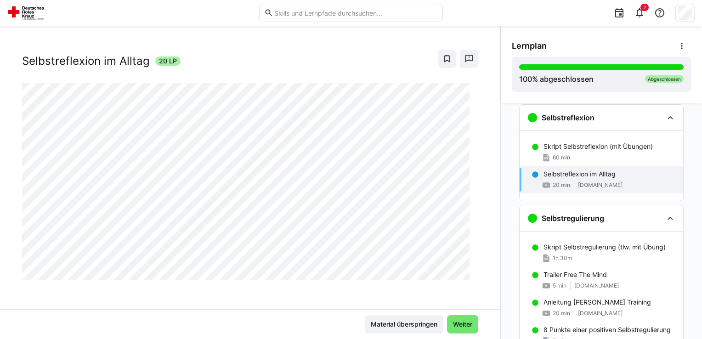
scroll to position [15, 0]
click at [561, 244] on p "Skript Selbstregulierung (tlw. mit Übung)" at bounding box center [605, 247] width 122 height 9
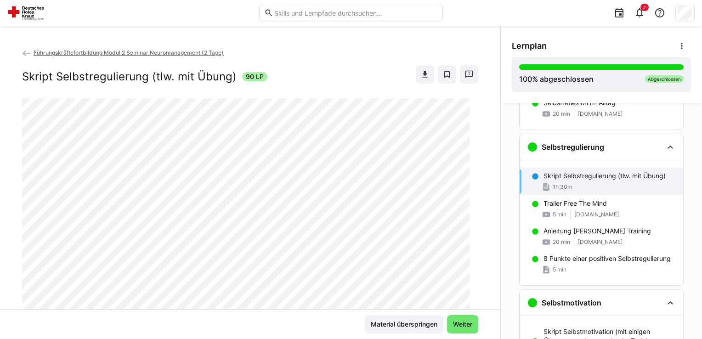
scroll to position [656, 0]
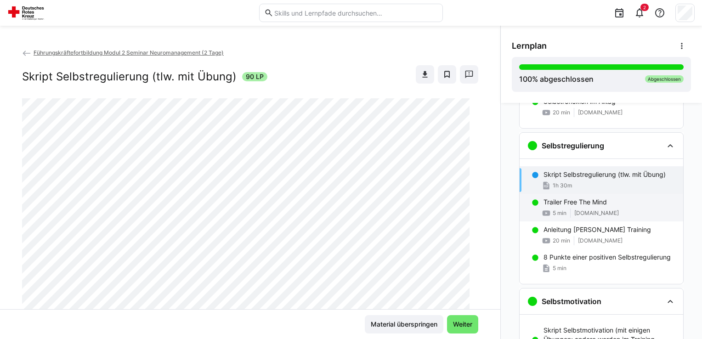
click at [574, 205] on p "Trailer Free The Mind" at bounding box center [575, 202] width 63 height 9
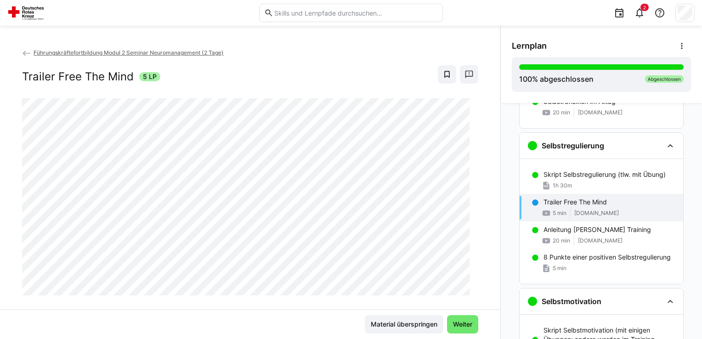
scroll to position [15, 0]
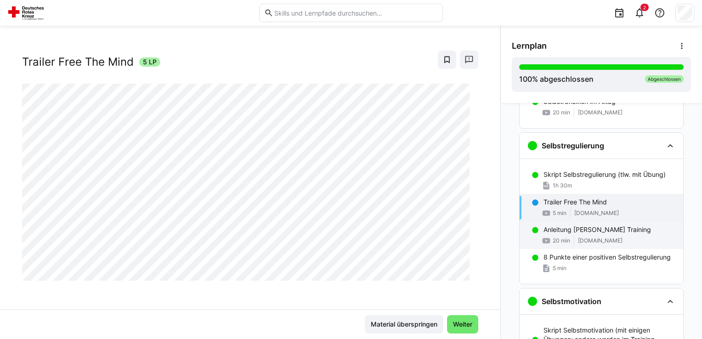
click at [559, 240] on span "20 min" at bounding box center [561, 240] width 17 height 7
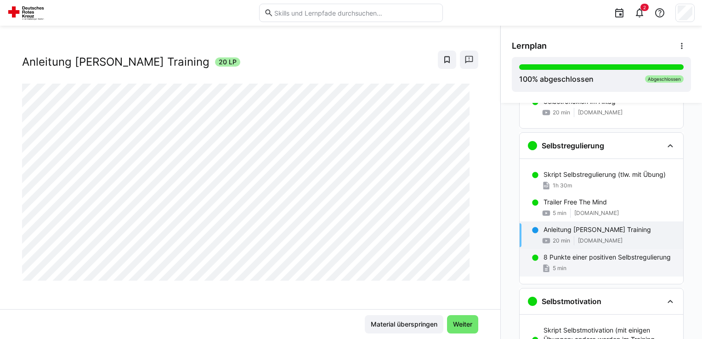
click at [562, 267] on span "5 min" at bounding box center [560, 268] width 14 height 7
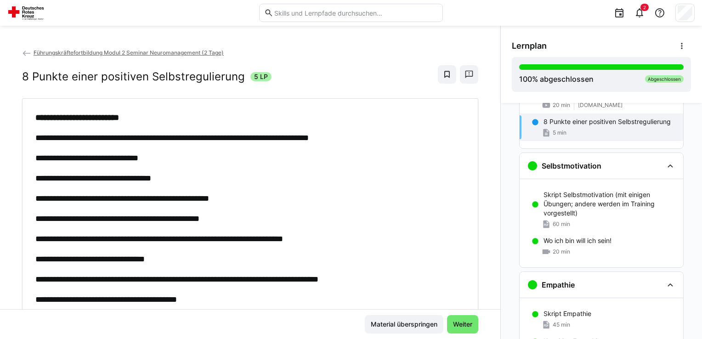
scroll to position [795, 0]
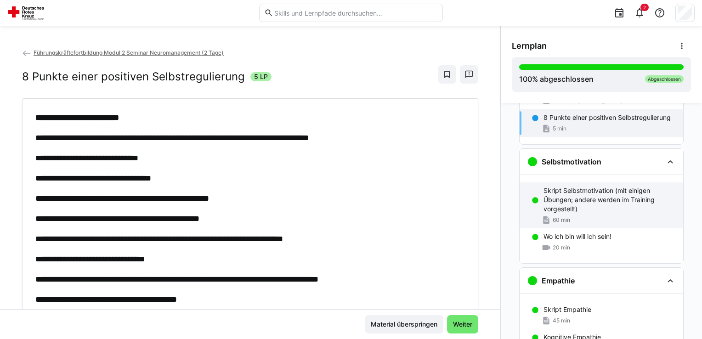
click at [572, 207] on p "Skript Selbstmotivation (mit einigen Übungen; andere werden im Training vorgest…" at bounding box center [610, 200] width 132 height 28
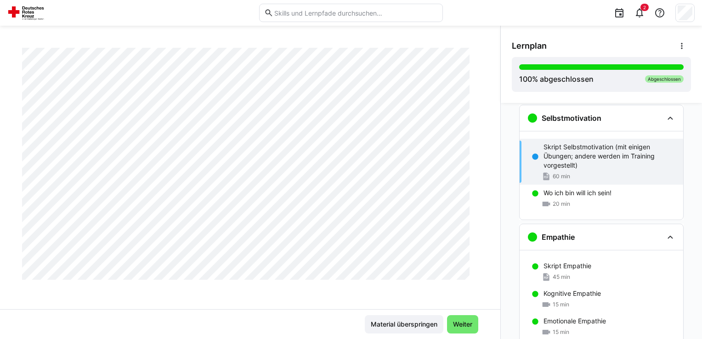
scroll to position [2364, 0]
click at [559, 200] on span "20 min" at bounding box center [561, 203] width 17 height 7
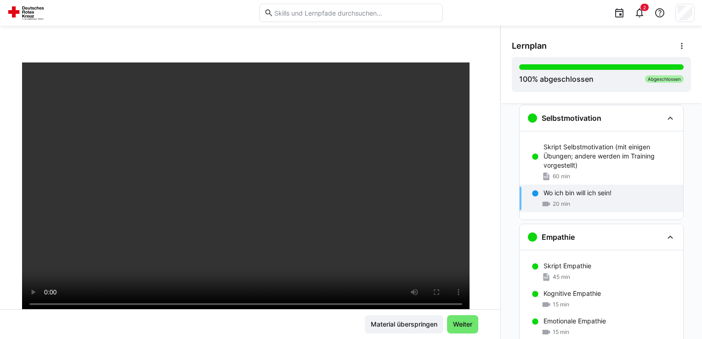
scroll to position [35, 0]
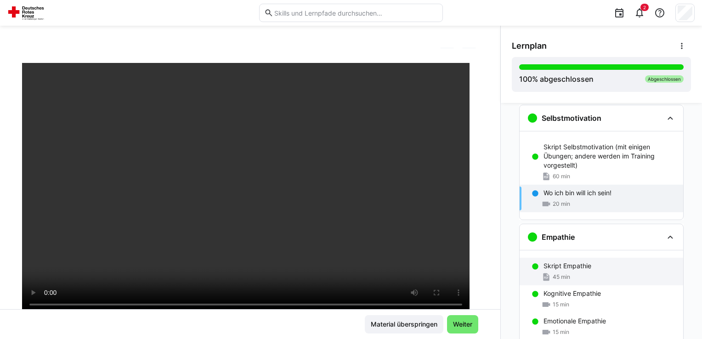
click at [554, 273] on div "45 min" at bounding box center [556, 277] width 29 height 9
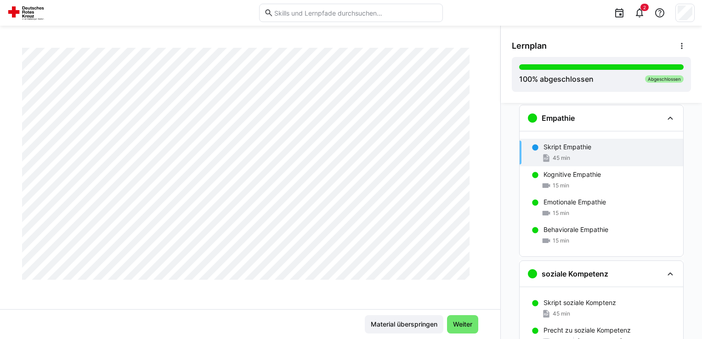
scroll to position [2676, 0]
click at [544, 170] on p "Kognitive Empathie" at bounding box center [572, 174] width 57 height 9
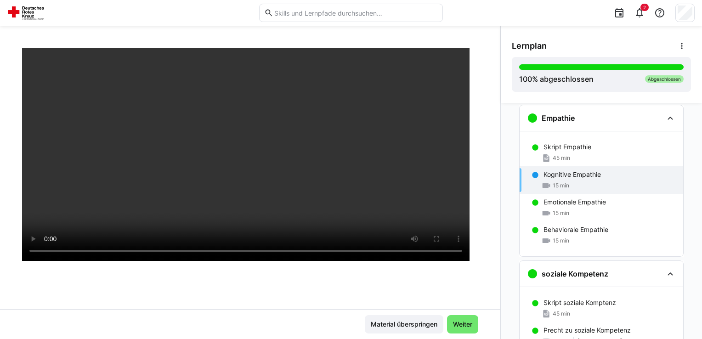
scroll to position [76, 0]
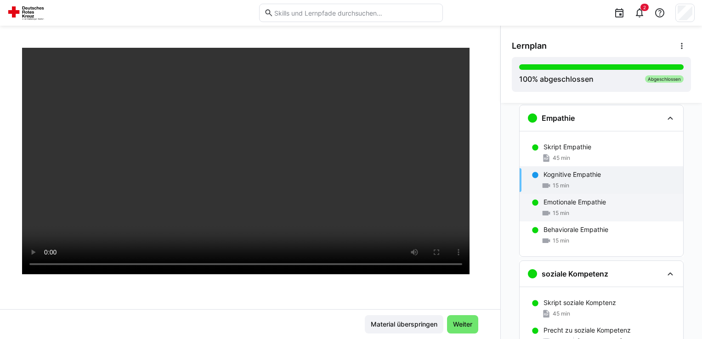
click at [556, 212] on span "15 min" at bounding box center [561, 213] width 17 height 7
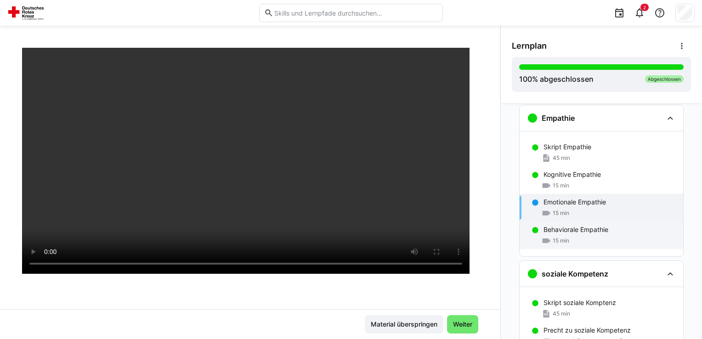
click at [553, 233] on div "Behaviorale Empathie 15 min" at bounding box center [602, 236] width 164 height 28
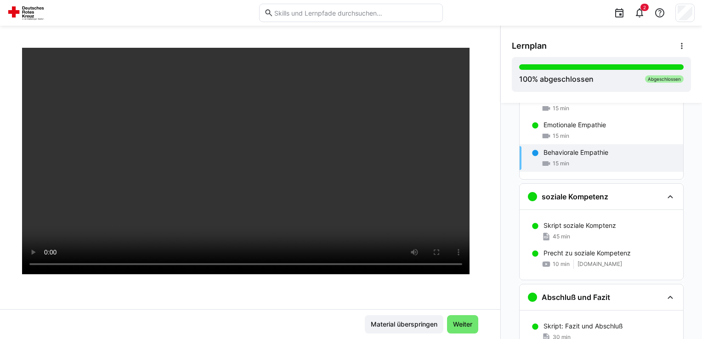
scroll to position [1052, 0]
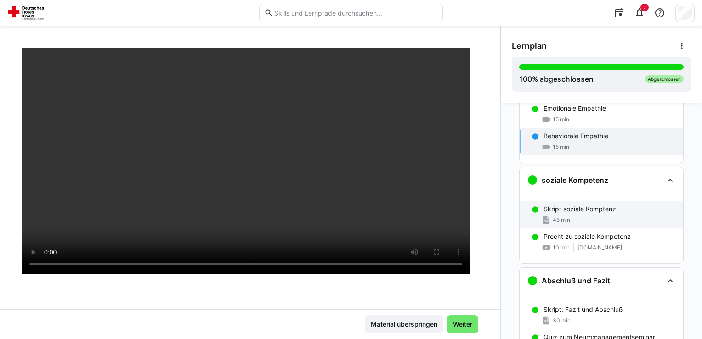
click at [566, 201] on div "Skript soziale Komptenz 45 min" at bounding box center [602, 215] width 164 height 28
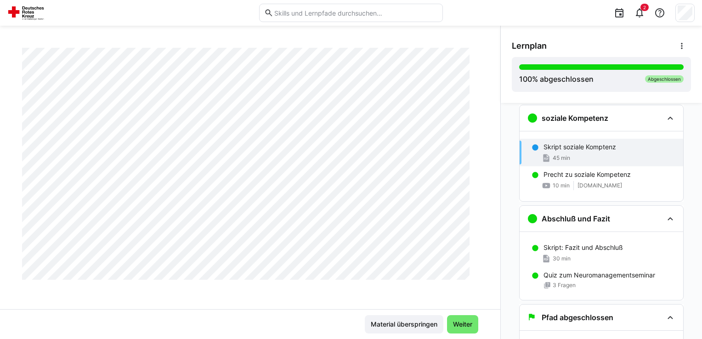
scroll to position [6848, 0]
click at [563, 176] on p "Precht zu soziale Kompetenz" at bounding box center [587, 174] width 87 height 9
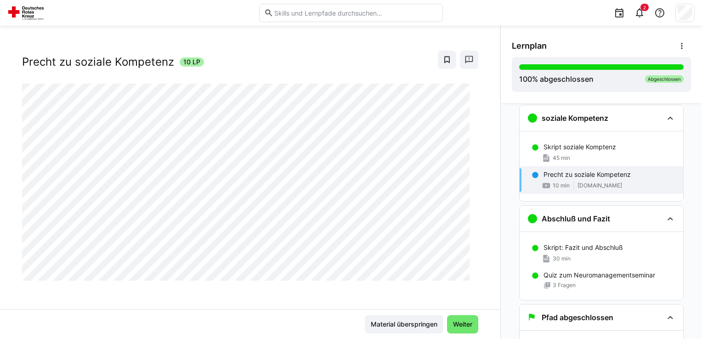
scroll to position [0, 0]
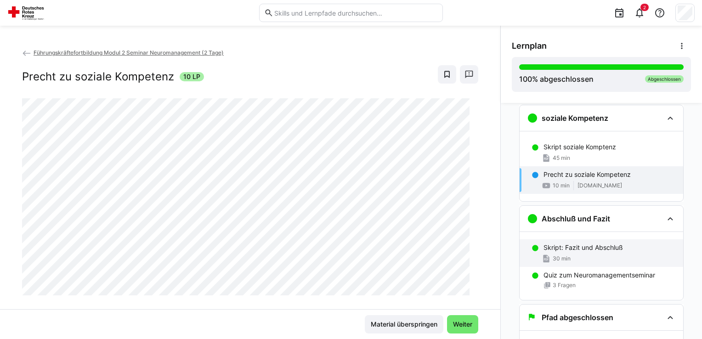
click at [559, 248] on p "Skript: Fazit und Abschluß" at bounding box center [584, 247] width 80 height 9
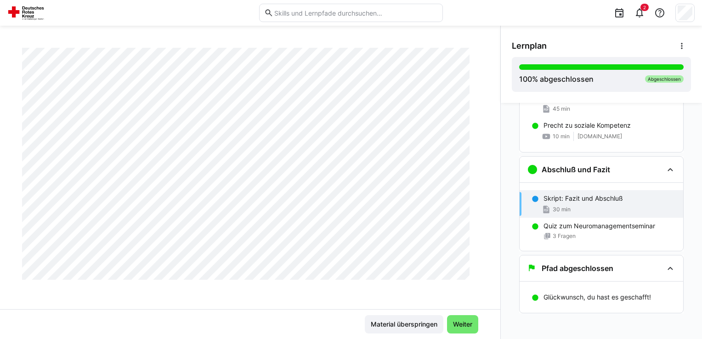
scroll to position [1072, 0]
